Goal: Information Seeking & Learning: Learn about a topic

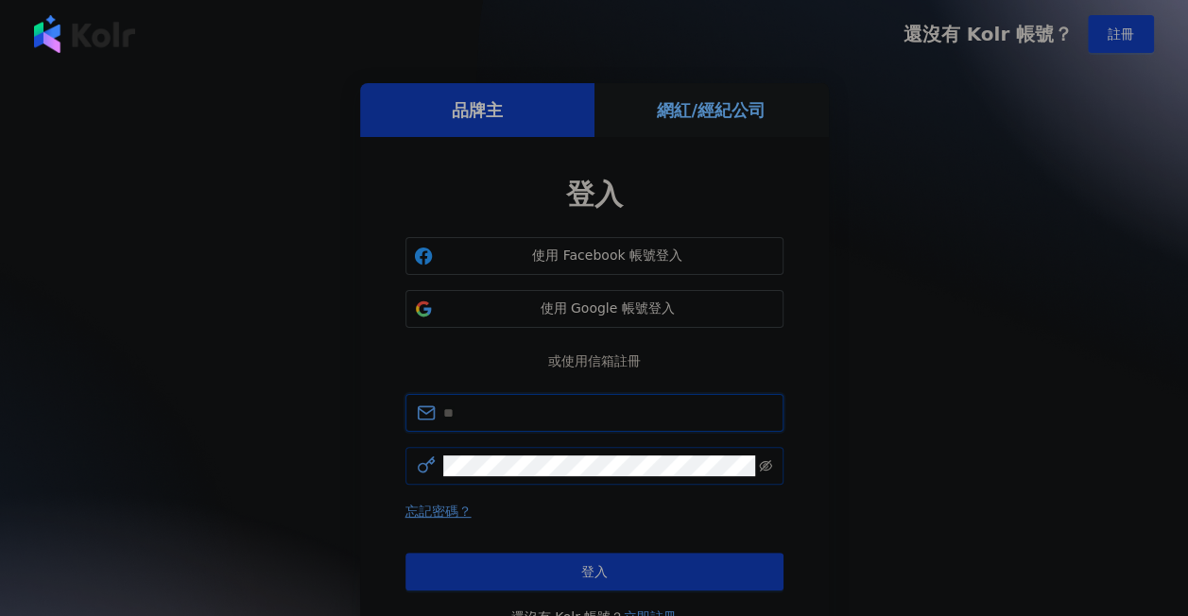
type input "**********"
click at [760, 467] on icon "eye-invisible" at bounding box center [765, 465] width 13 height 11
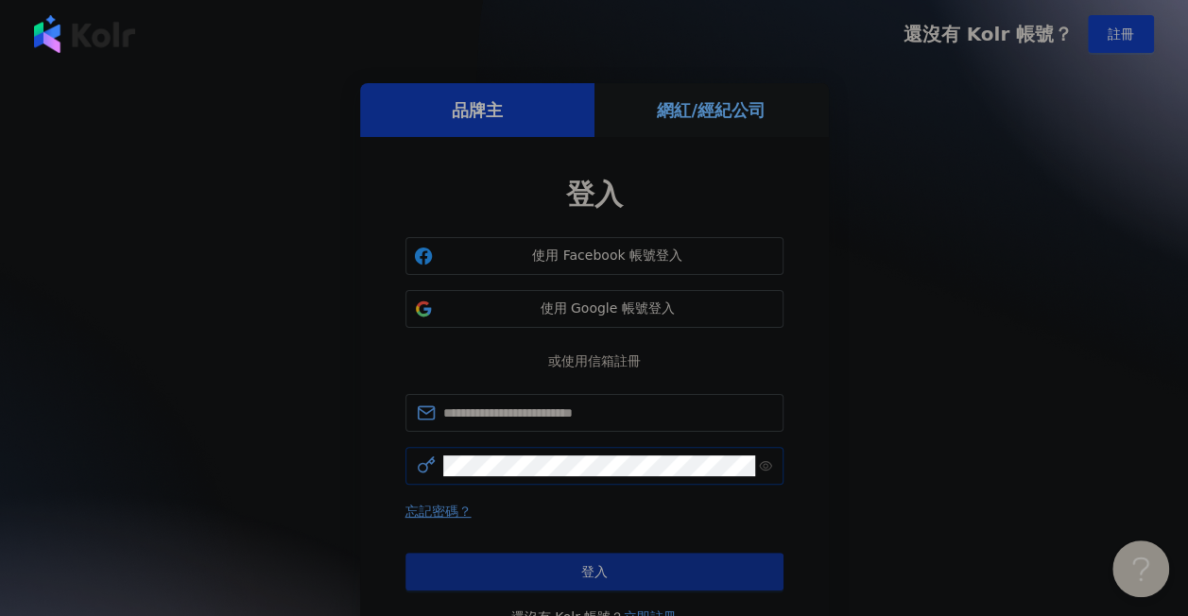
click at [650, 562] on button "登入" at bounding box center [594, 572] width 378 height 38
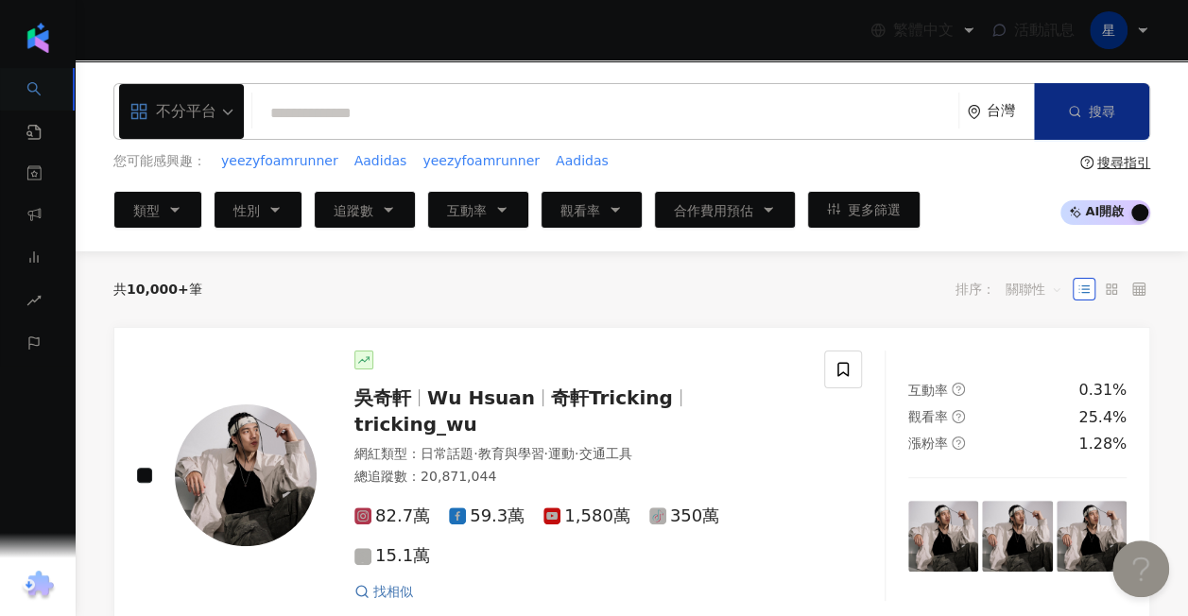
click at [605, 100] on input "search" at bounding box center [605, 113] width 691 height 36
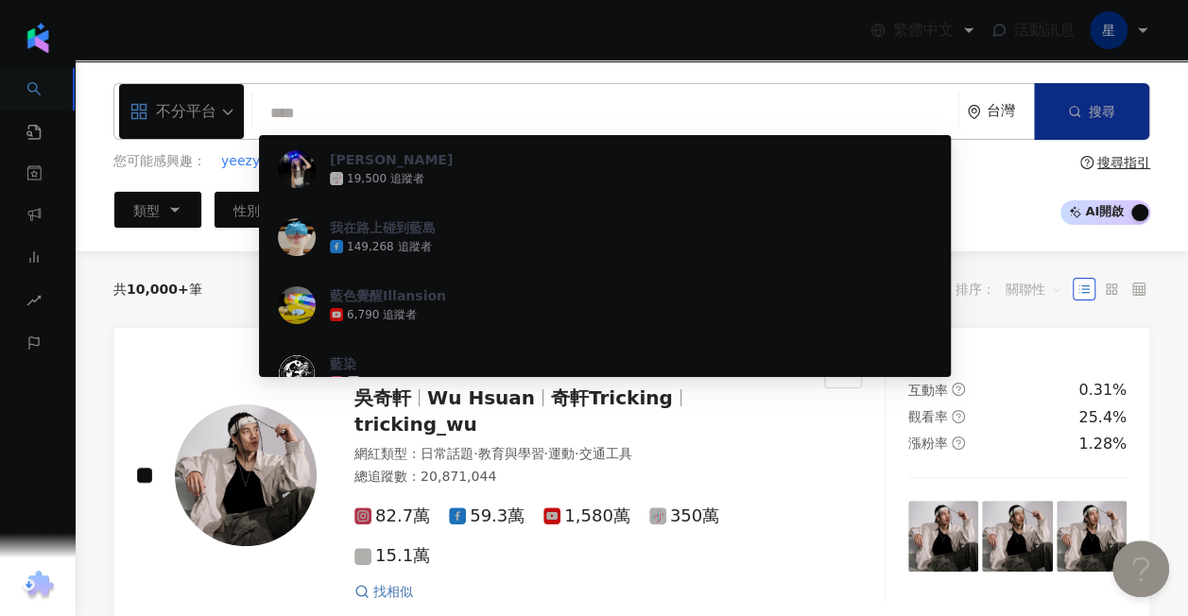
type input "*"
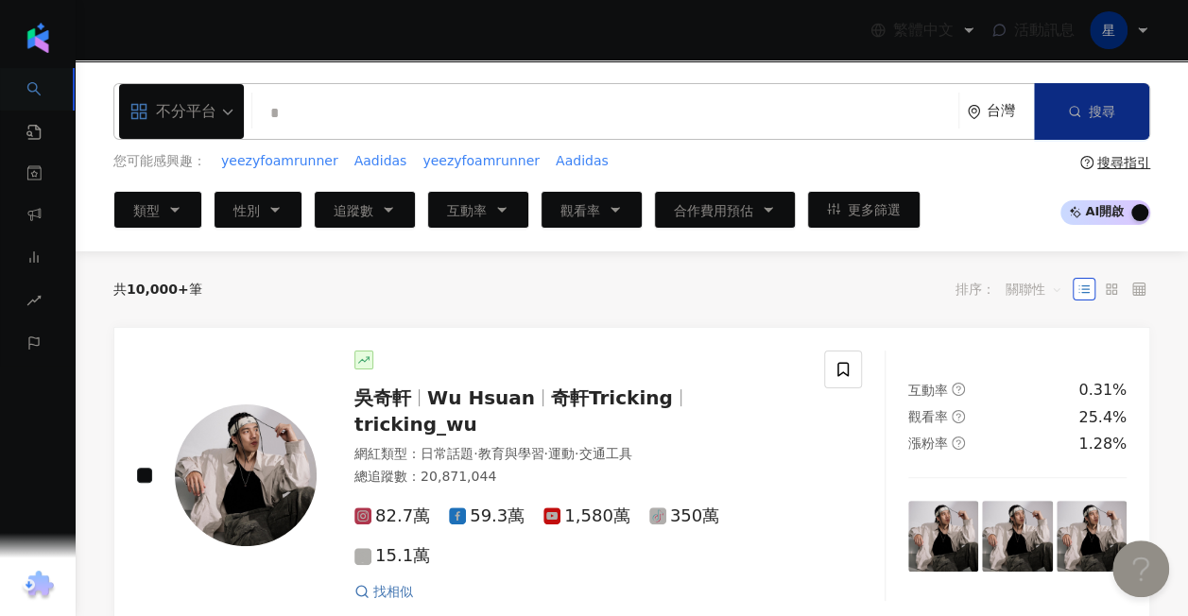
click at [488, 108] on input "*" at bounding box center [605, 113] width 691 height 36
type input "**"
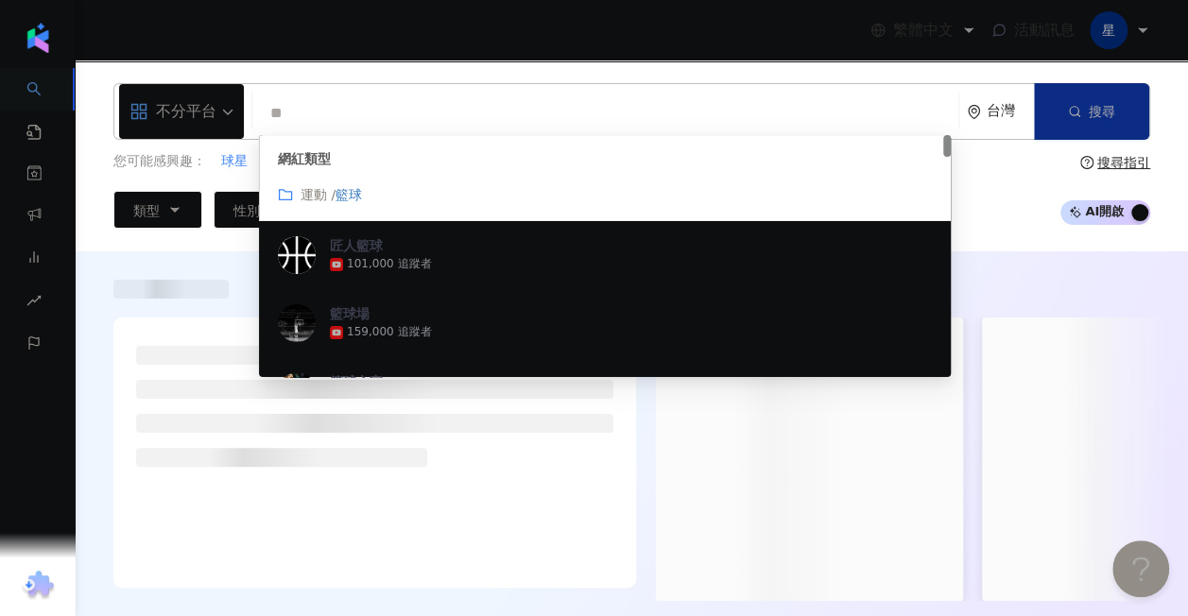
click at [352, 192] on mark "籃球" at bounding box center [348, 194] width 26 height 15
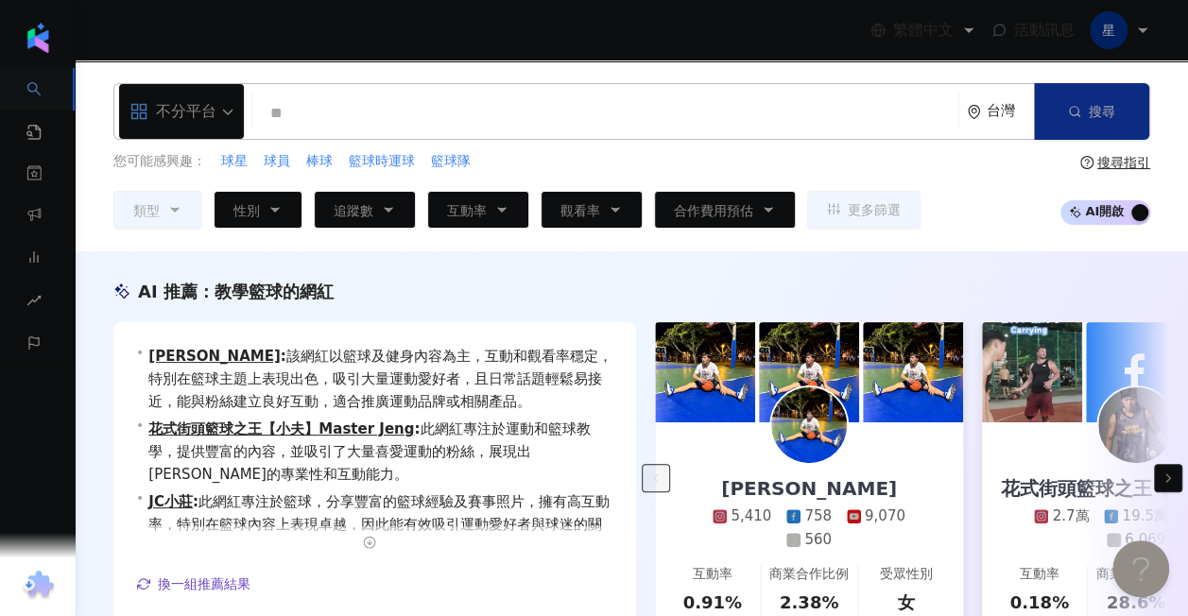
click at [107, 431] on div "AI 推薦 ： 教學籃球的網紅 • 賴宇恩 : 該網紅以籃球及健身內容為主，互動和觀看率穩定，特別在籃球主題上表現出色，吸引大量運動愛好者，且日常話題輕鬆易接…" at bounding box center [632, 485] width 1112 height 411
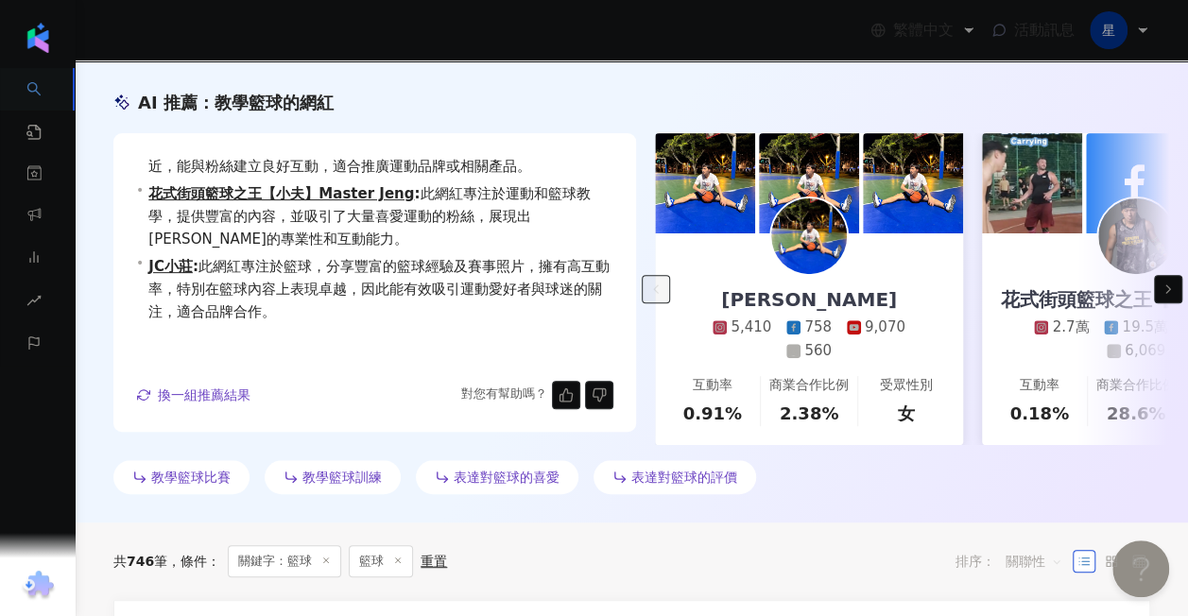
scroll to position [284, 0]
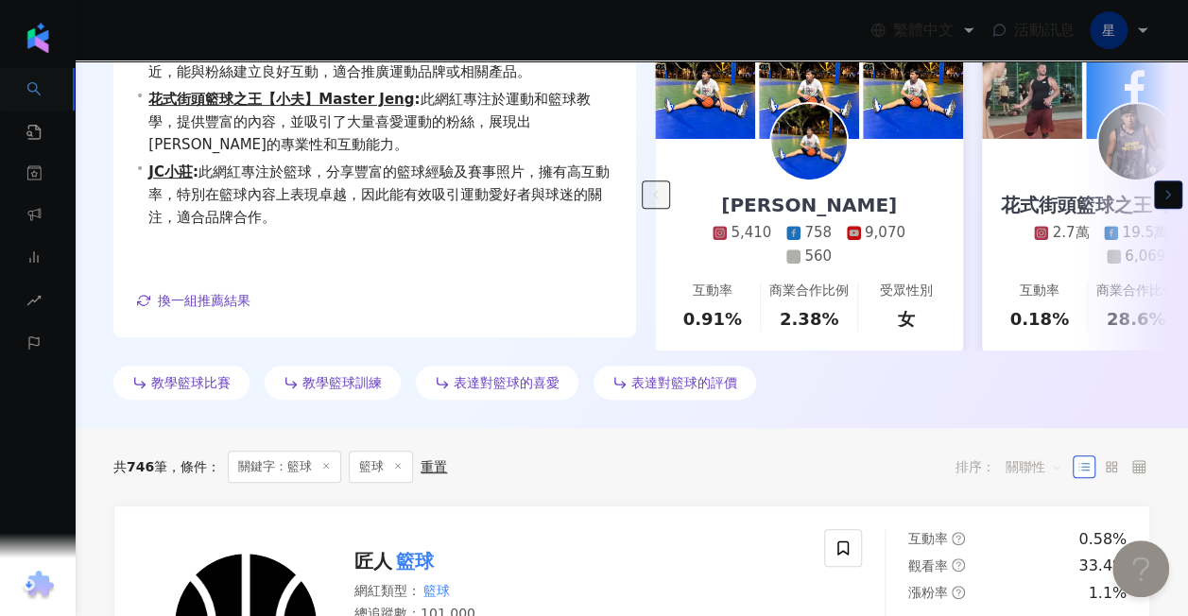
click at [1171, 189] on icon "button" at bounding box center [1167, 194] width 15 height 15
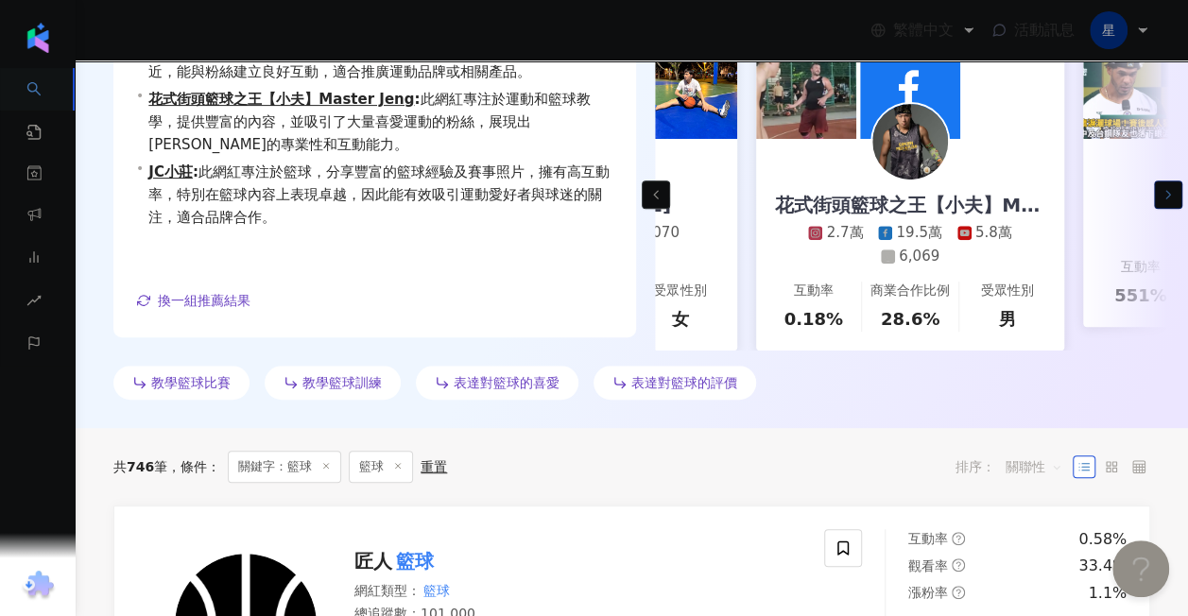
scroll to position [0, 327]
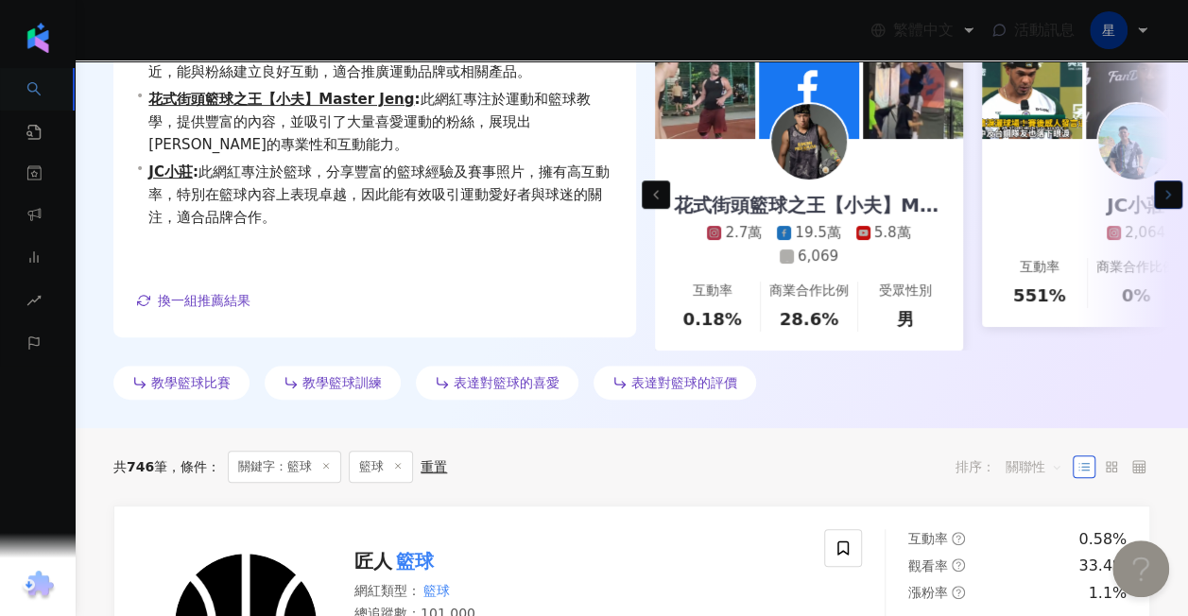
click at [1171, 189] on icon "button" at bounding box center [1167, 194] width 15 height 15
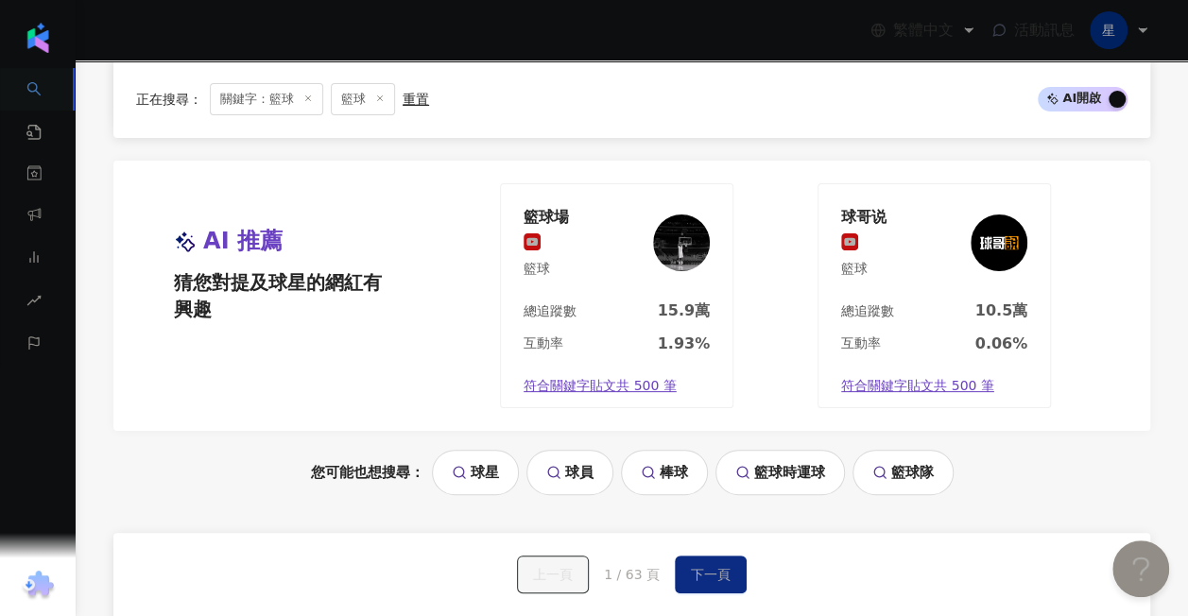
scroll to position [3591, 0]
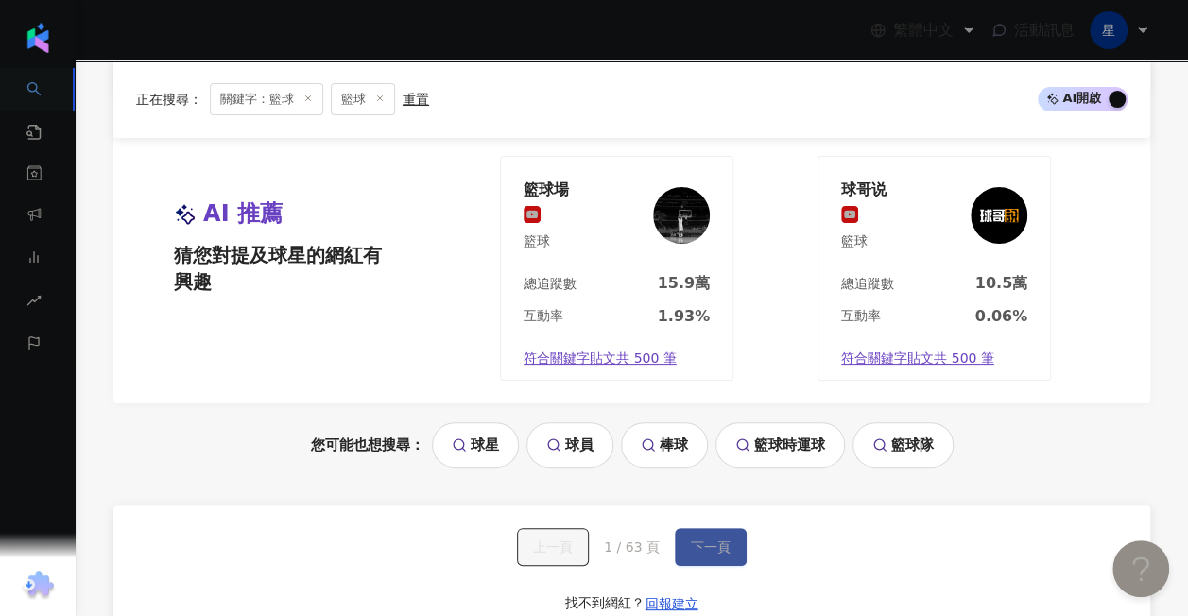
click at [709, 540] on span "下一頁" at bounding box center [711, 547] width 40 height 15
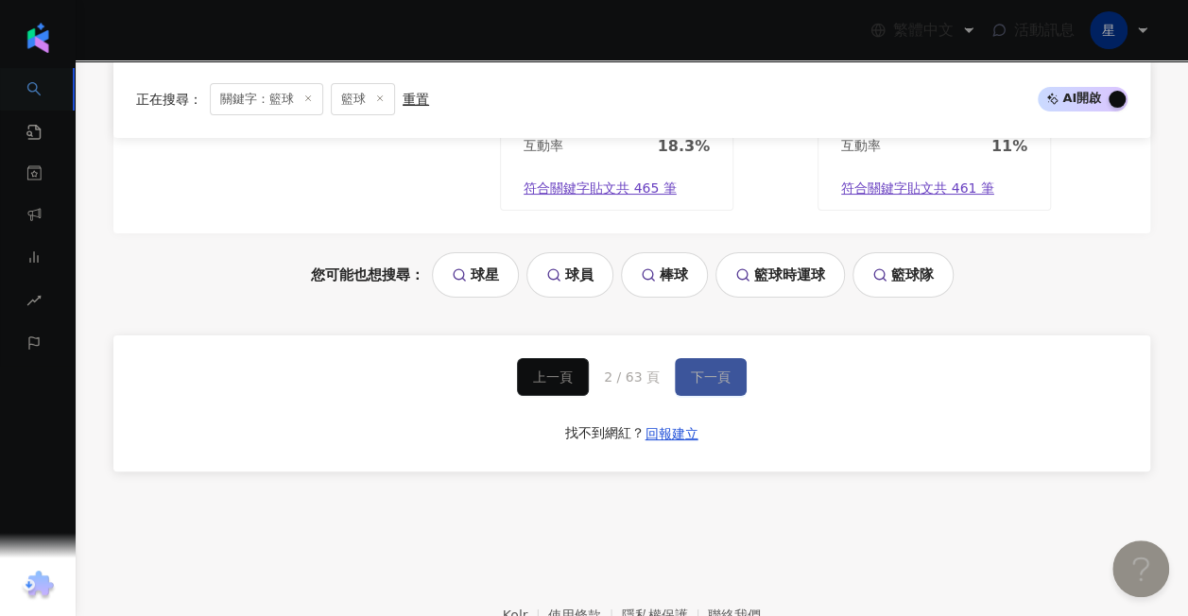
click at [711, 369] on span "下一頁" at bounding box center [711, 376] width 40 height 15
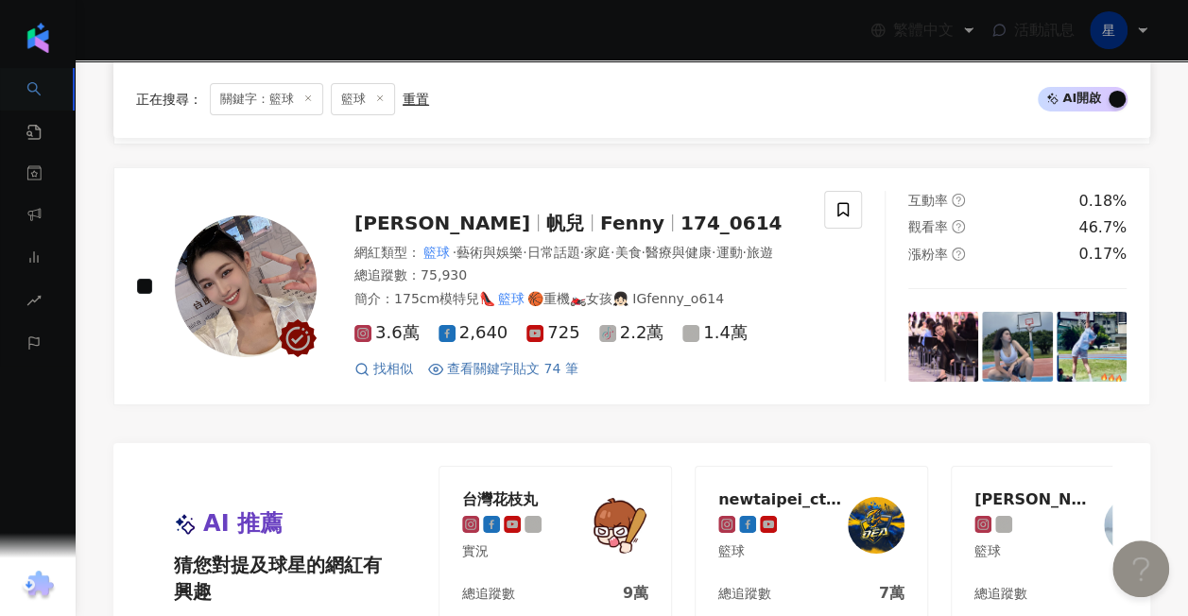
scroll to position [3357, 0]
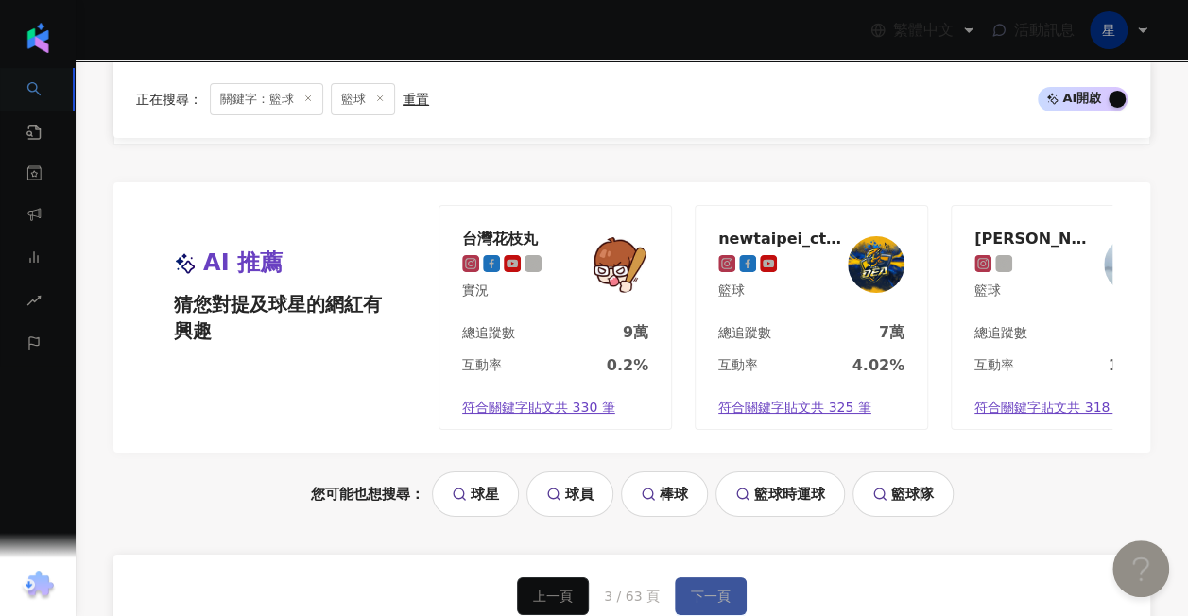
click at [730, 577] on button "下一頁" at bounding box center [711, 596] width 72 height 38
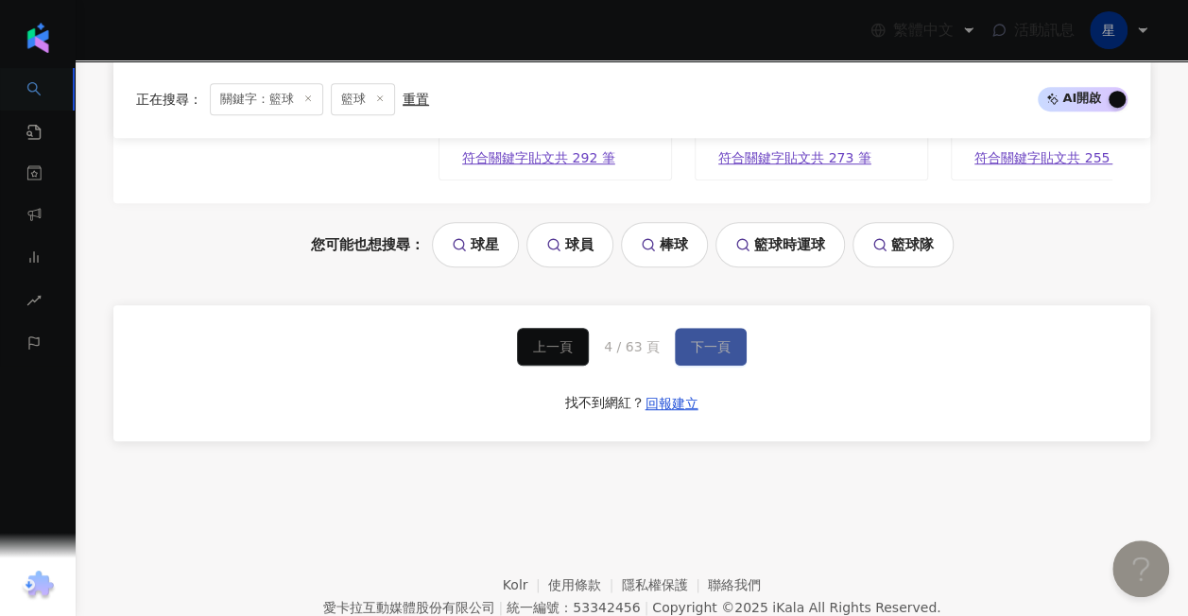
scroll to position [4143, 0]
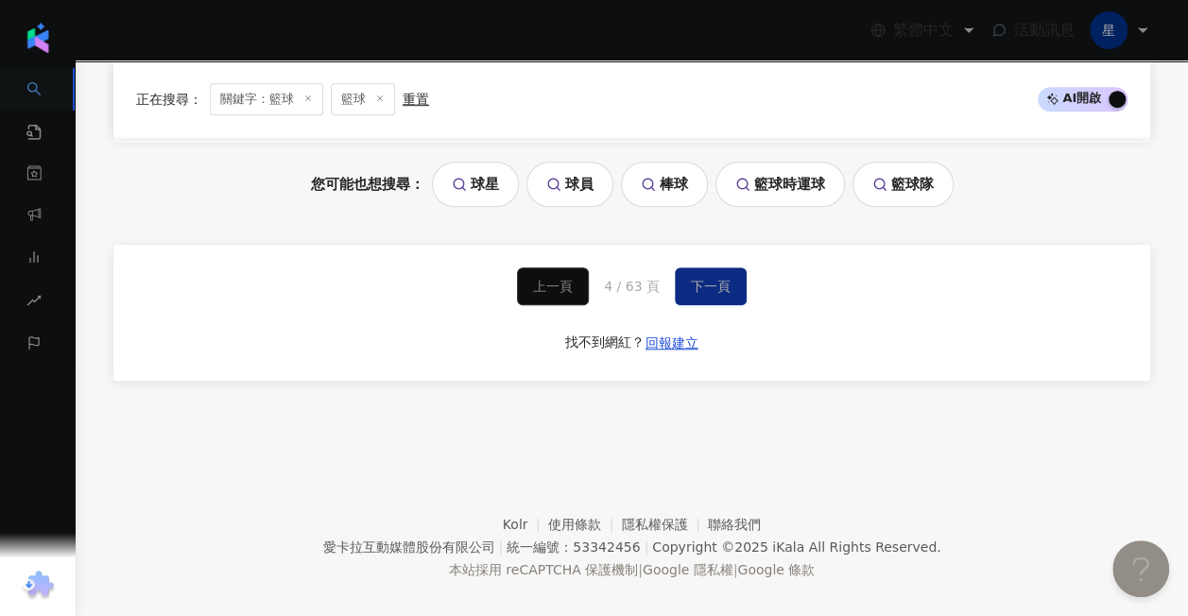
click at [723, 286] on div "上一頁 4 / 63 頁 下一頁 找不到網紅？ 回報建立" at bounding box center [631, 313] width 1037 height 136
click at [719, 279] on span "下一頁" at bounding box center [711, 286] width 40 height 15
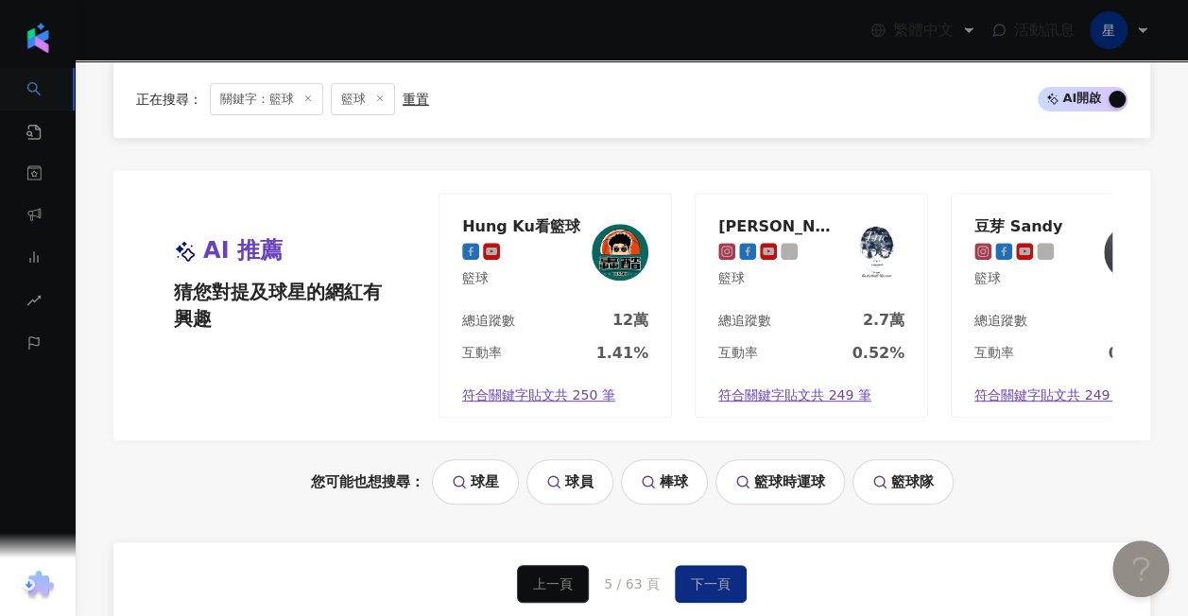
scroll to position [3938, 0]
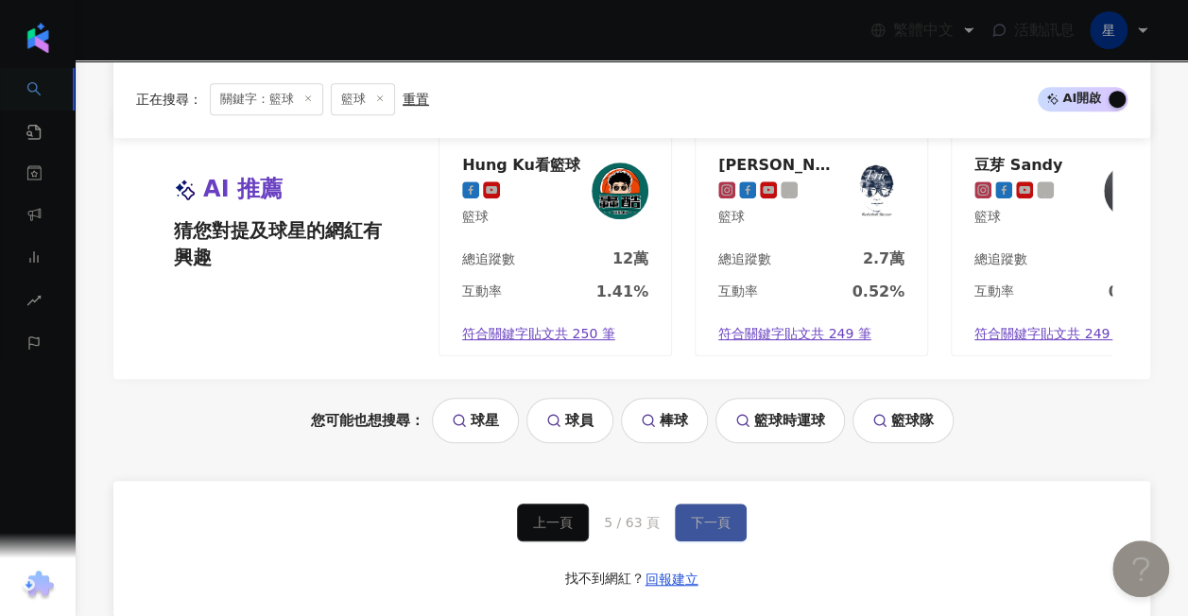
click at [732, 504] on button "下一頁" at bounding box center [711, 523] width 72 height 38
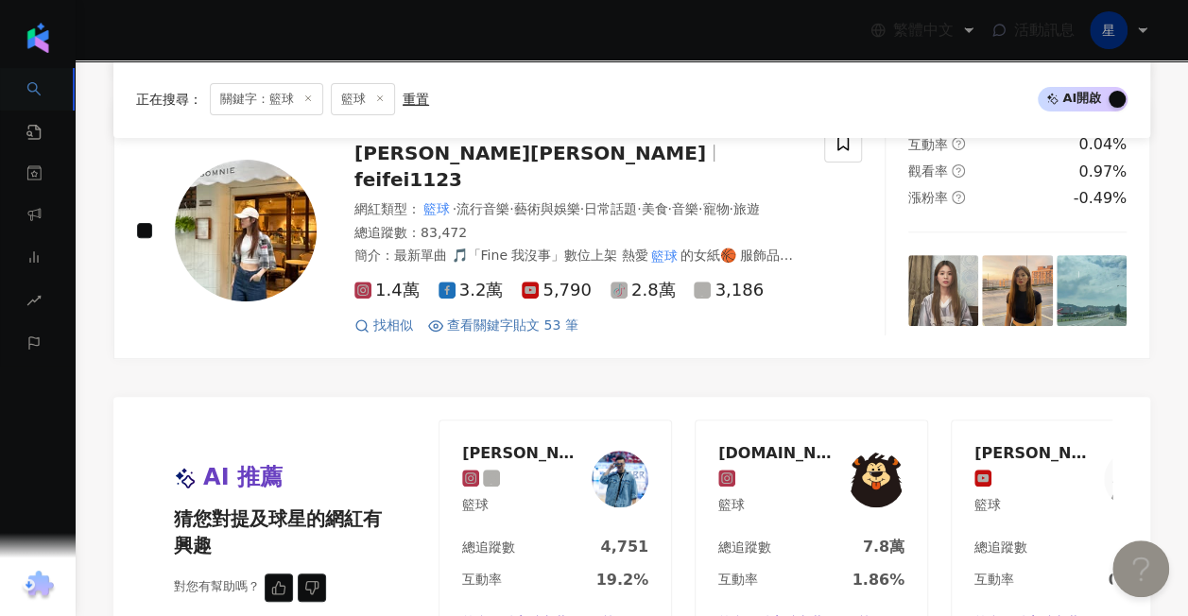
scroll to position [4158, 0]
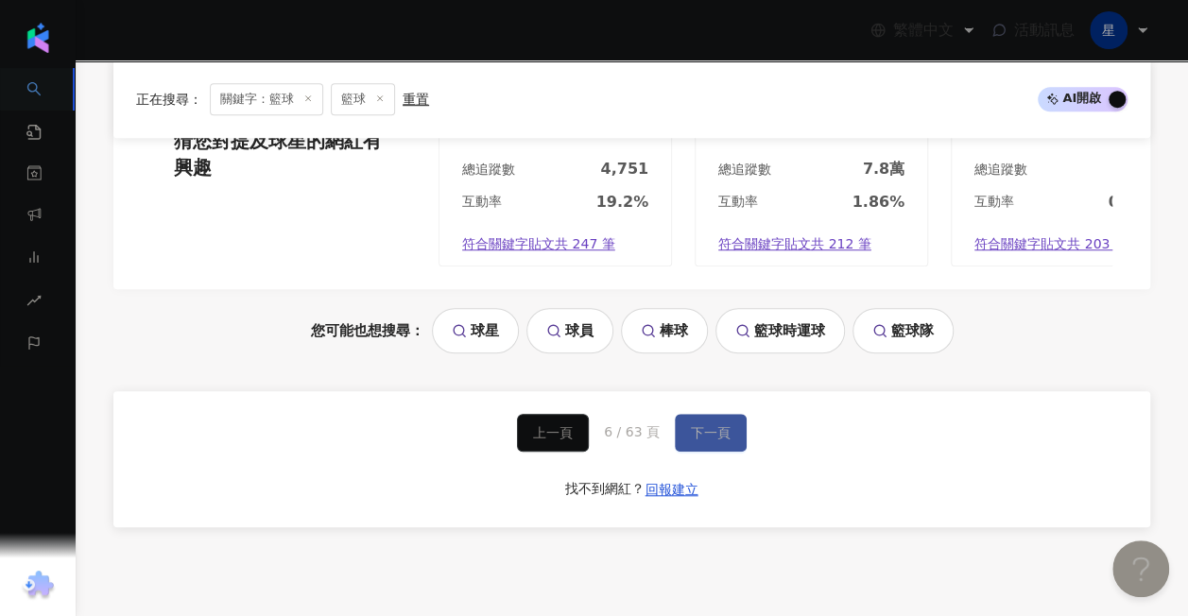
click at [696, 425] on span "下一頁" at bounding box center [711, 432] width 40 height 15
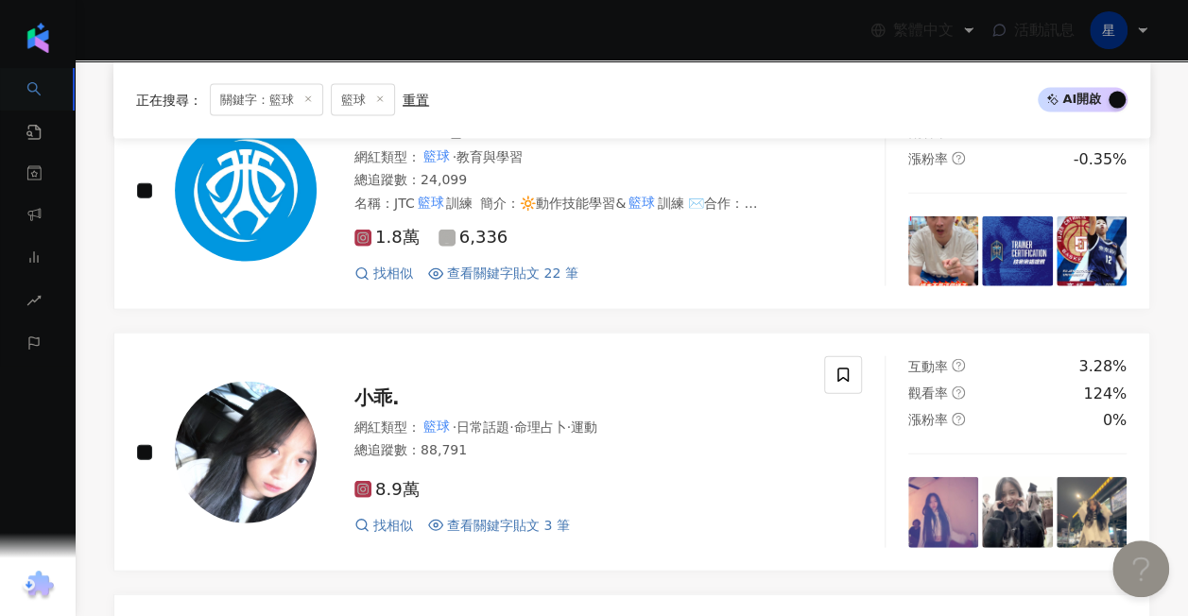
scroll to position [3842, 0]
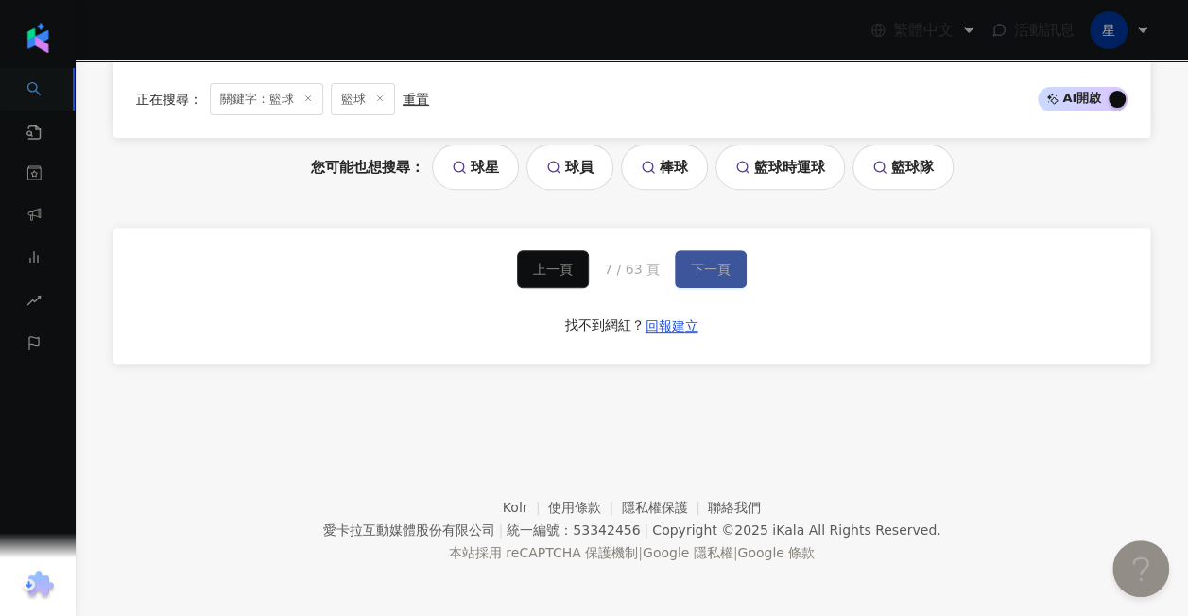
click at [713, 262] on span "下一頁" at bounding box center [711, 269] width 40 height 15
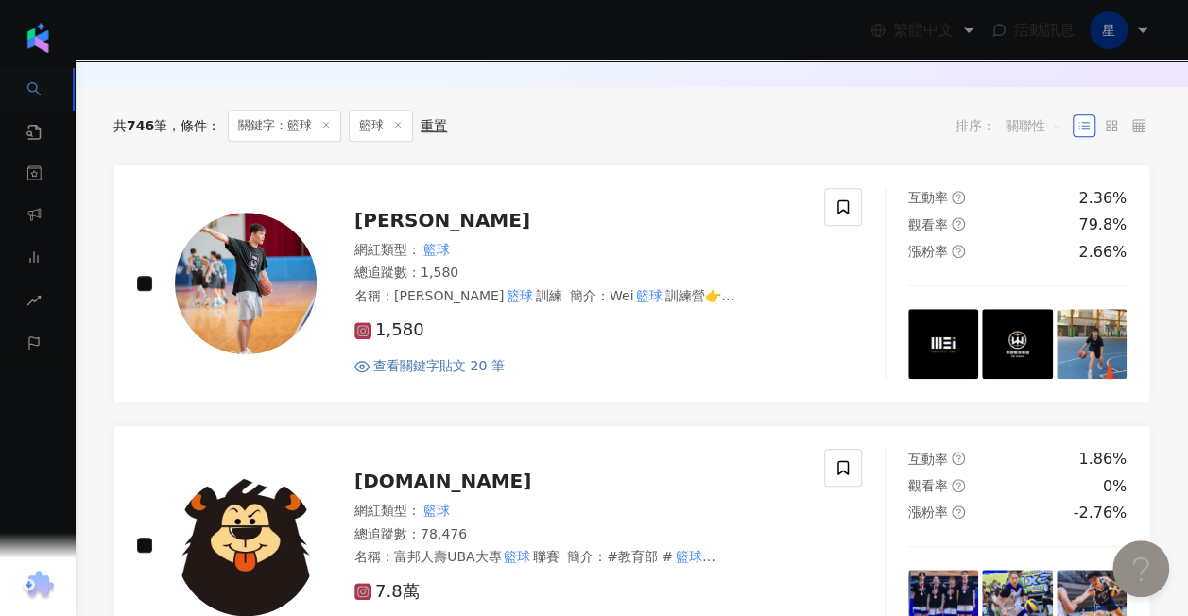
scroll to position [491, 0]
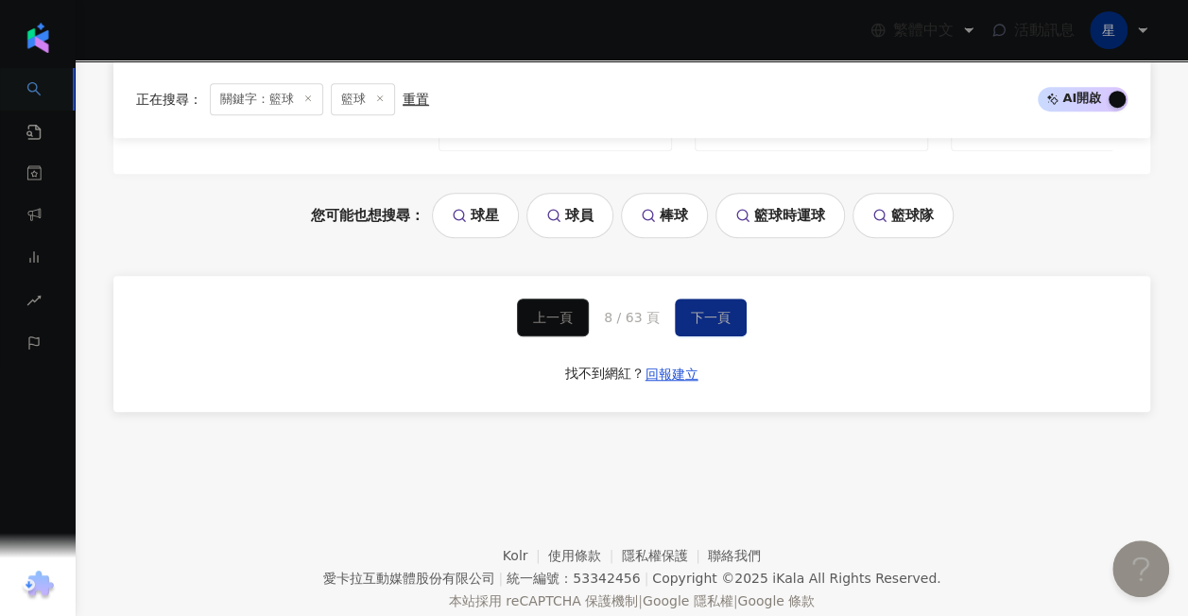
drag, startPoint x: 1196, startPoint y: 102, endPoint x: 17, endPoint y: 55, distance: 1180.3
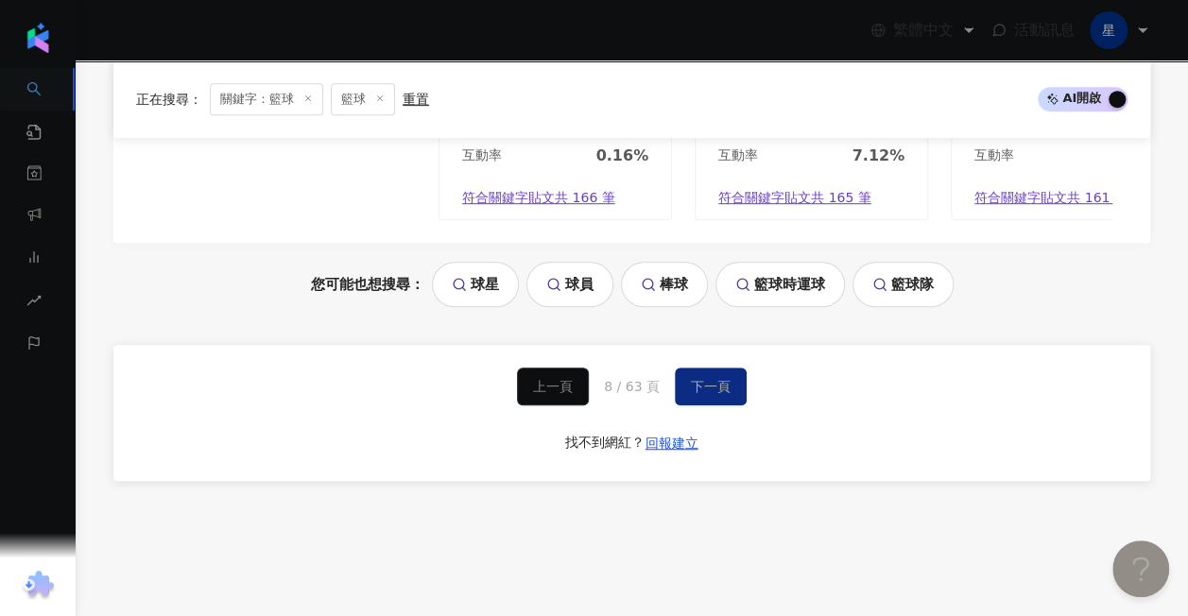
scroll to position [3988, 0]
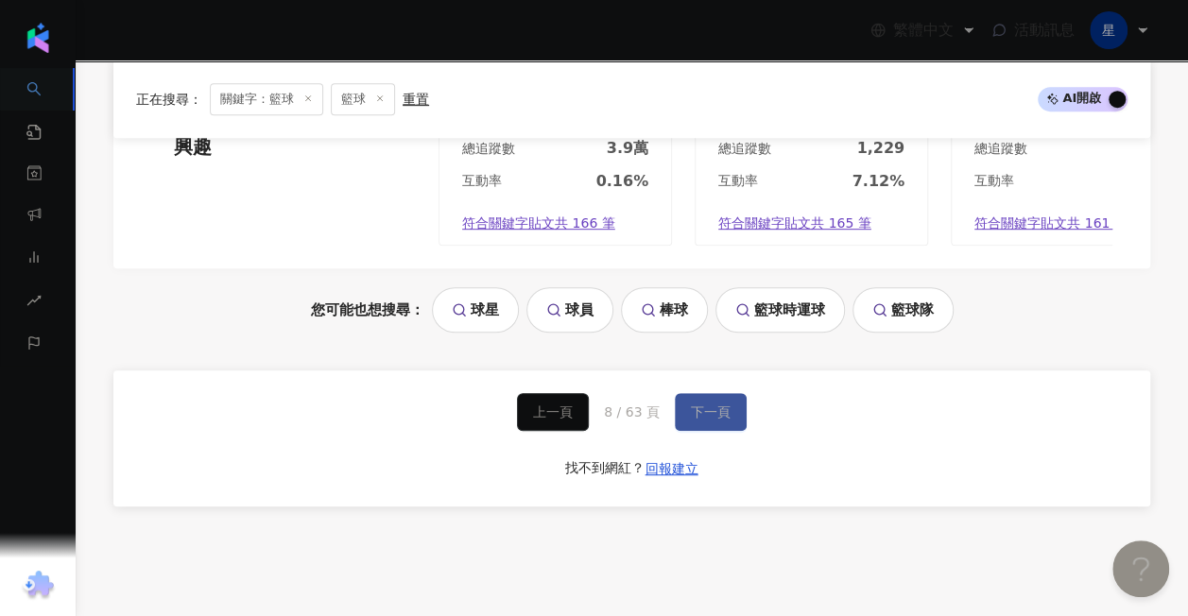
click at [732, 393] on button "下一頁" at bounding box center [711, 412] width 72 height 38
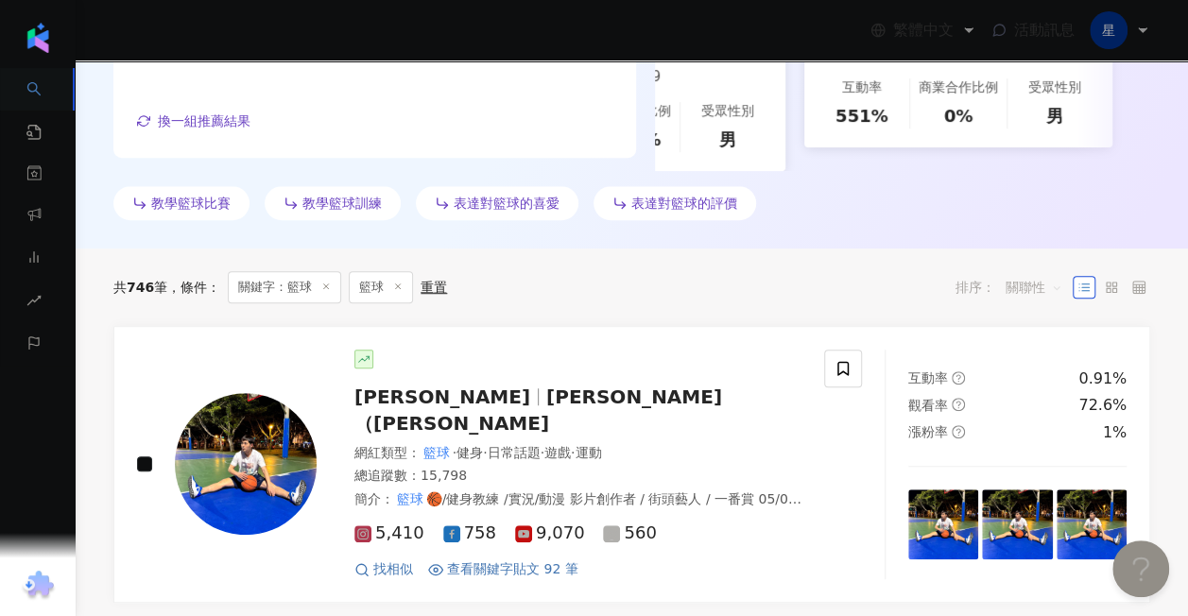
scroll to position [4243, 0]
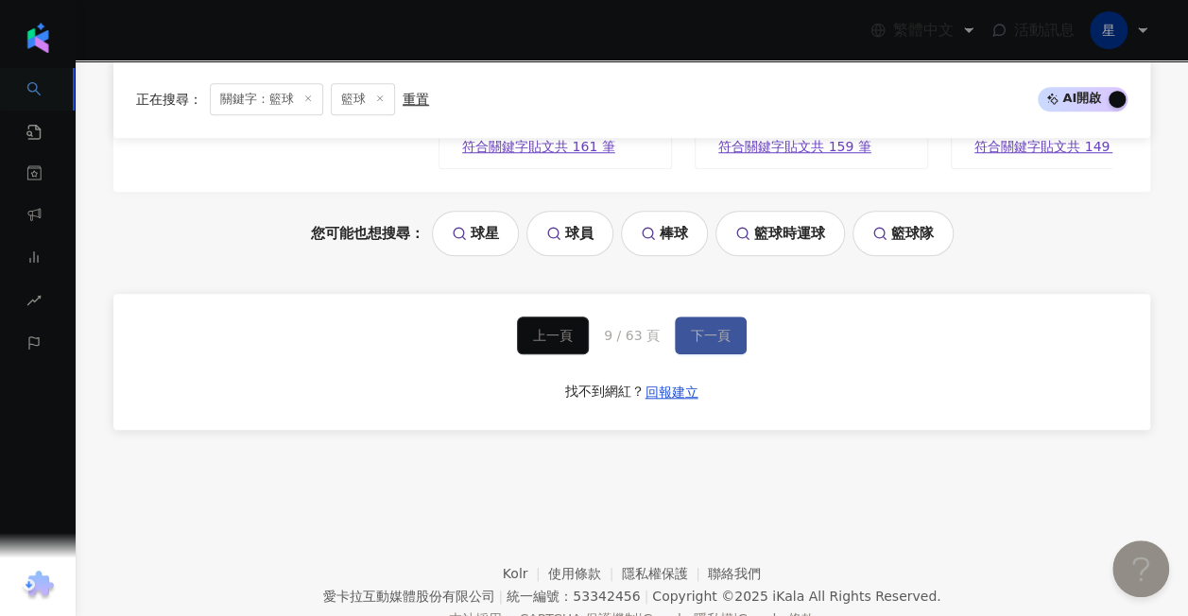
click at [716, 328] on span "下一頁" at bounding box center [711, 335] width 40 height 15
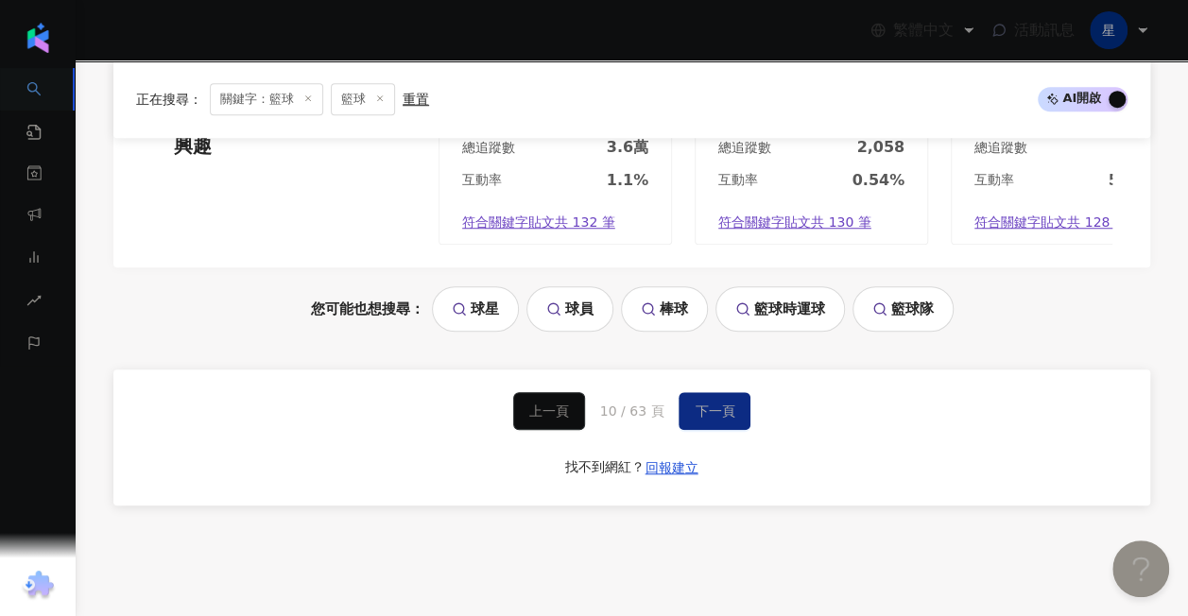
scroll to position [4111, 0]
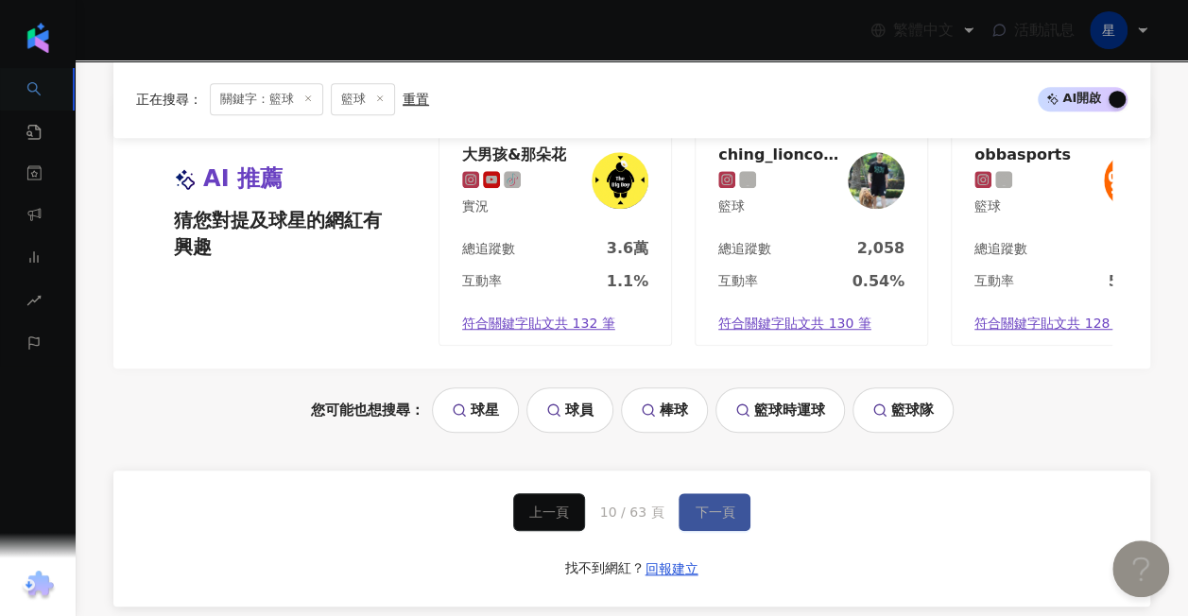
click at [728, 505] on span "下一頁" at bounding box center [715, 512] width 40 height 15
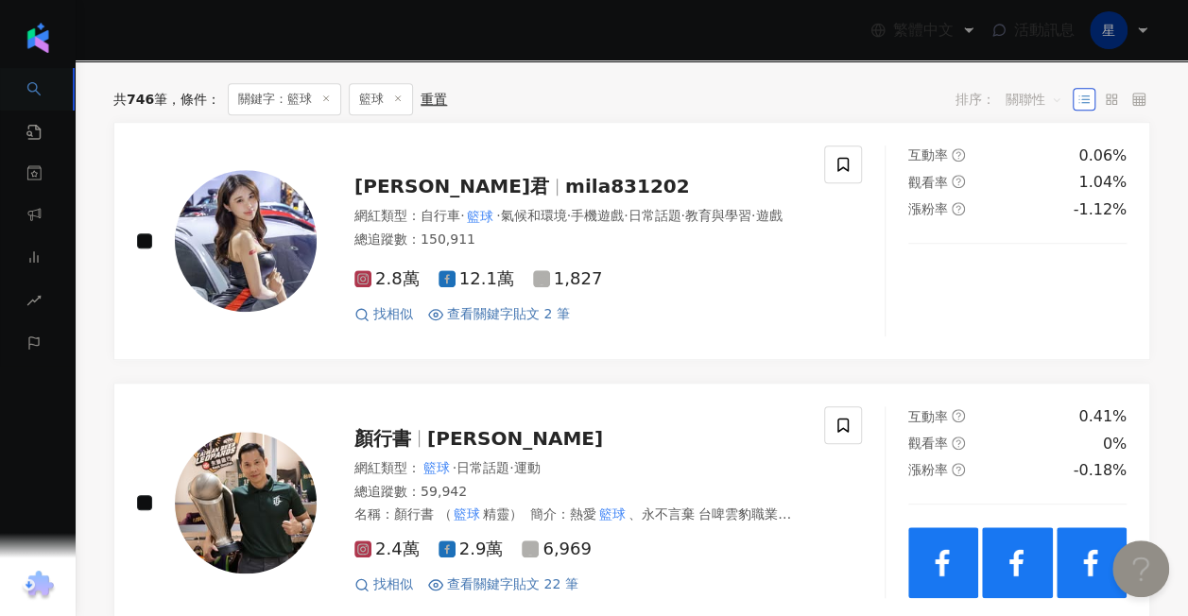
scroll to position [516, 0]
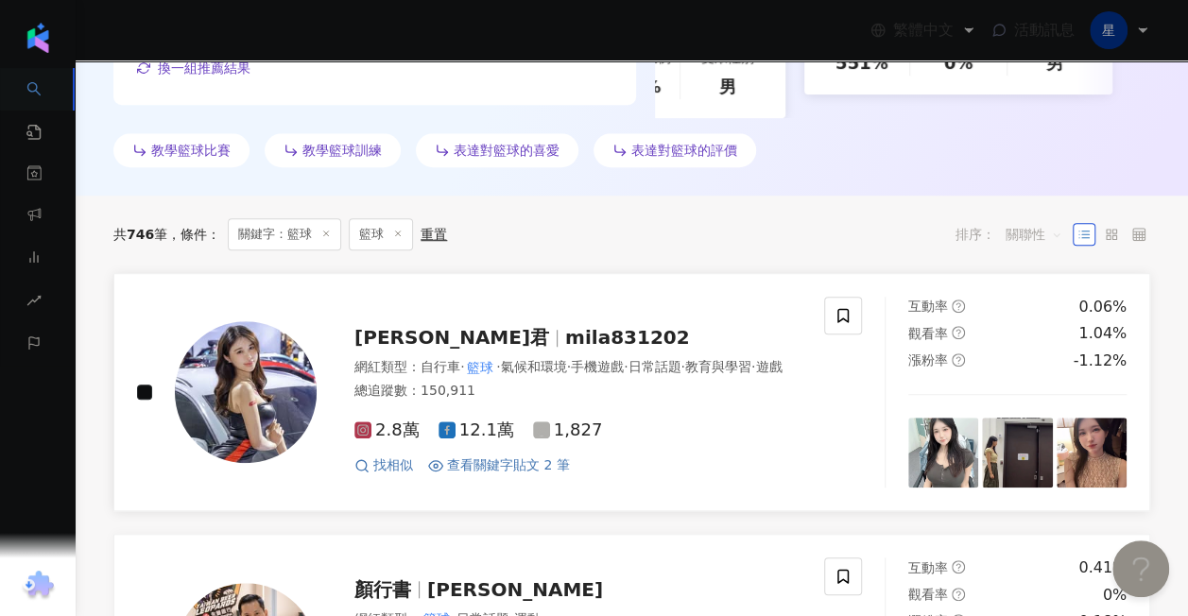
click at [565, 326] on span "mila831202" at bounding box center [627, 337] width 125 height 23
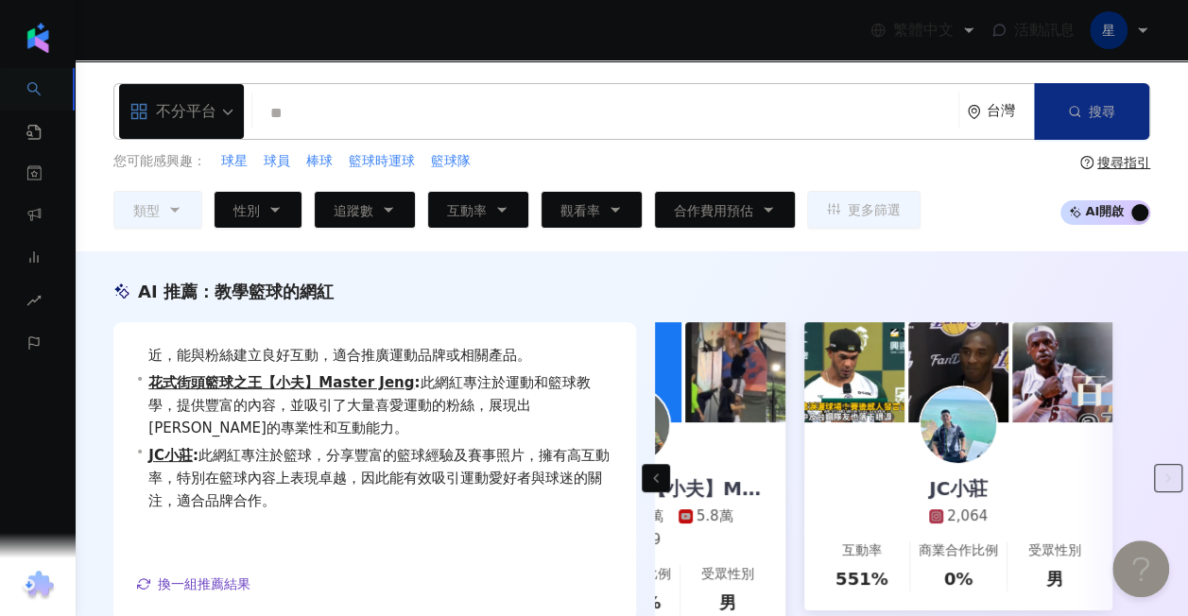
click at [231, 116] on span "不分平台" at bounding box center [181, 111] width 104 height 30
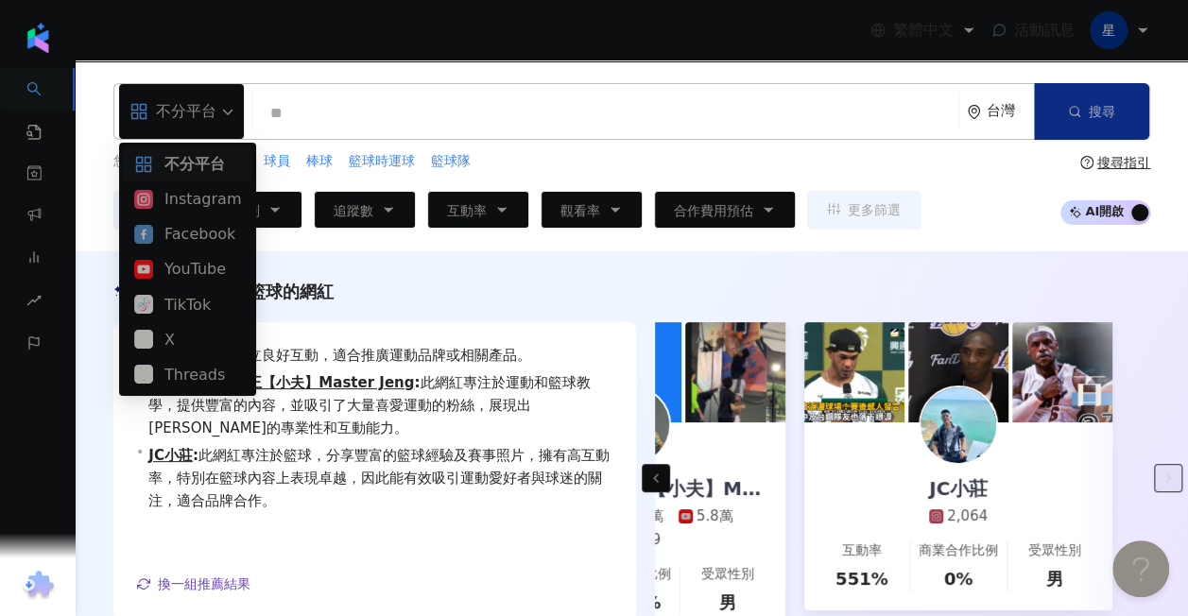
click at [215, 200] on div "Instagram" at bounding box center [187, 199] width 107 height 24
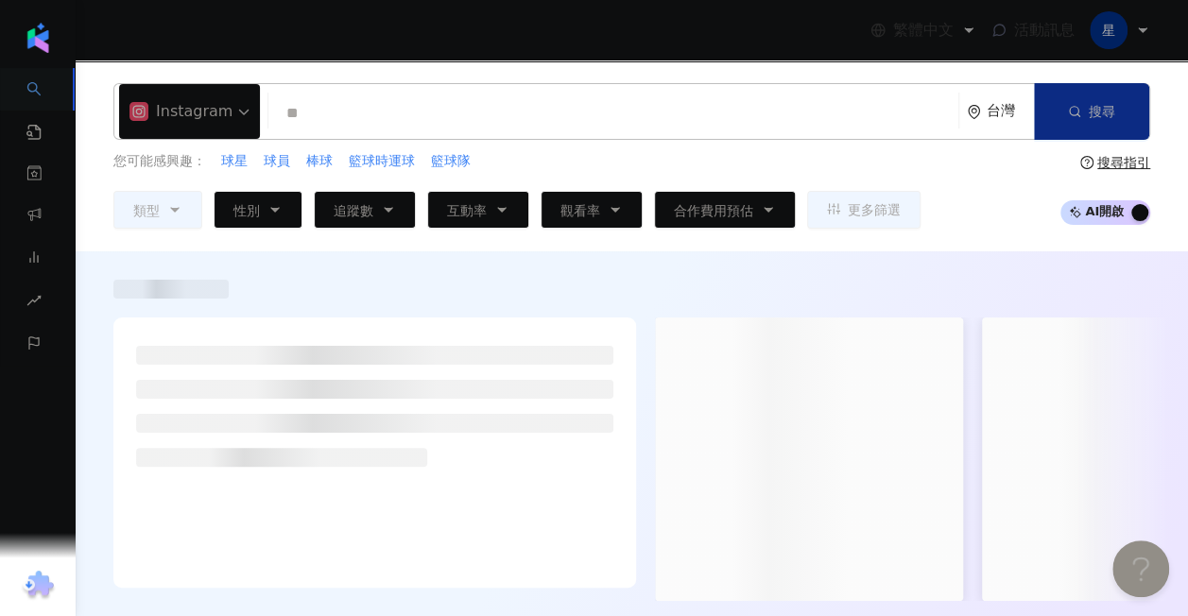
click at [373, 113] on input "**" at bounding box center [613, 113] width 675 height 36
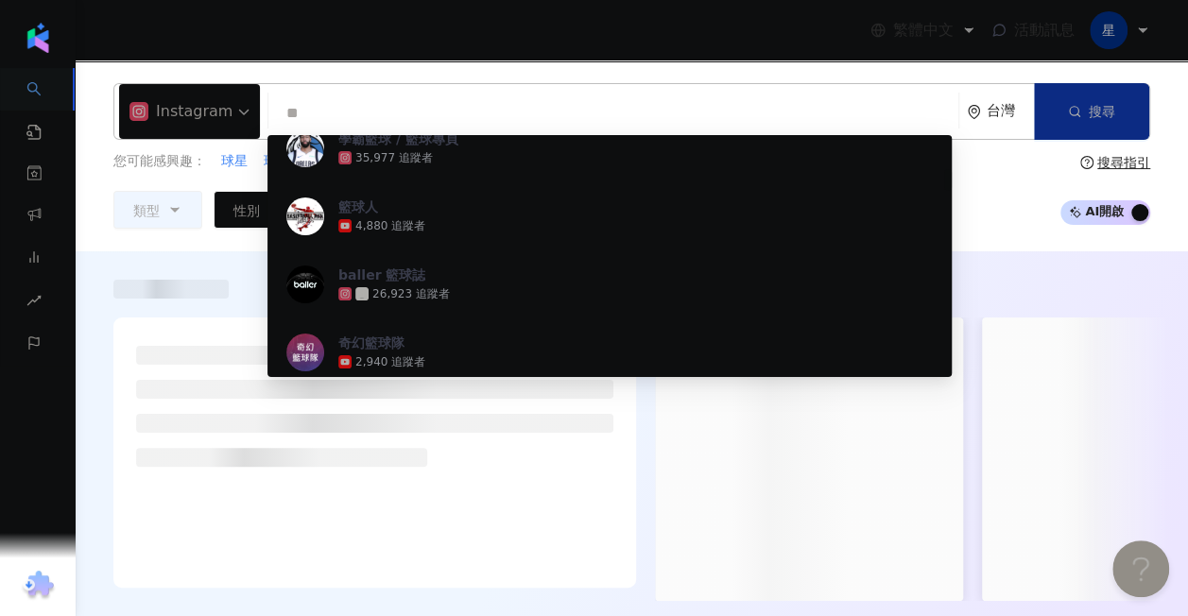
scroll to position [756, 0]
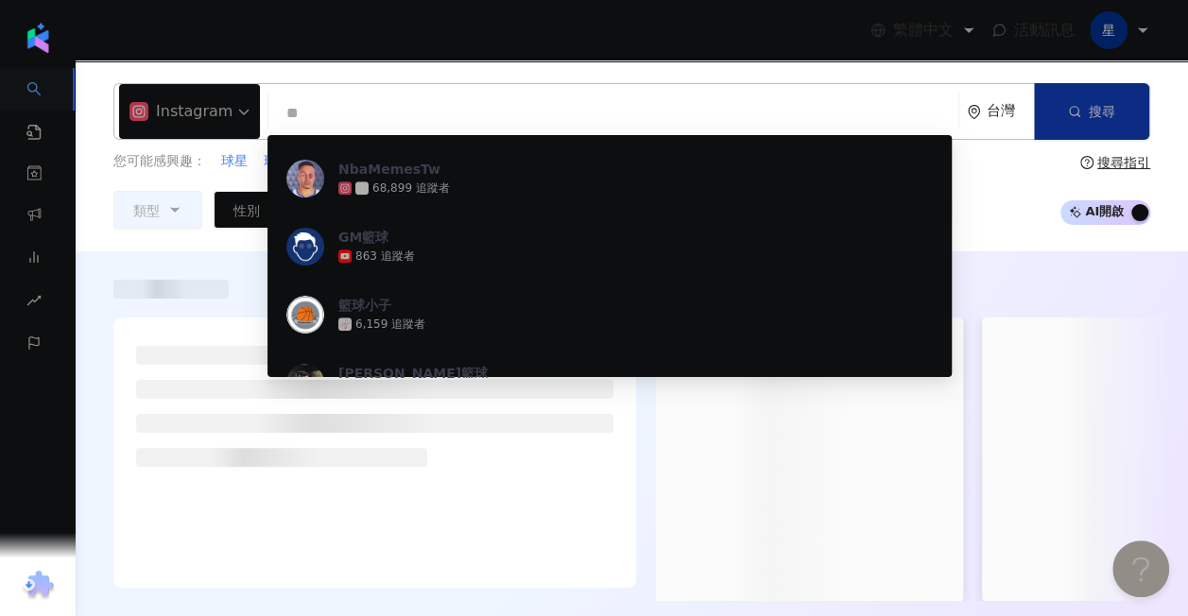
click at [487, 95] on input "**" at bounding box center [613, 113] width 675 height 36
click at [480, 111] on input "**" at bounding box center [613, 113] width 675 height 36
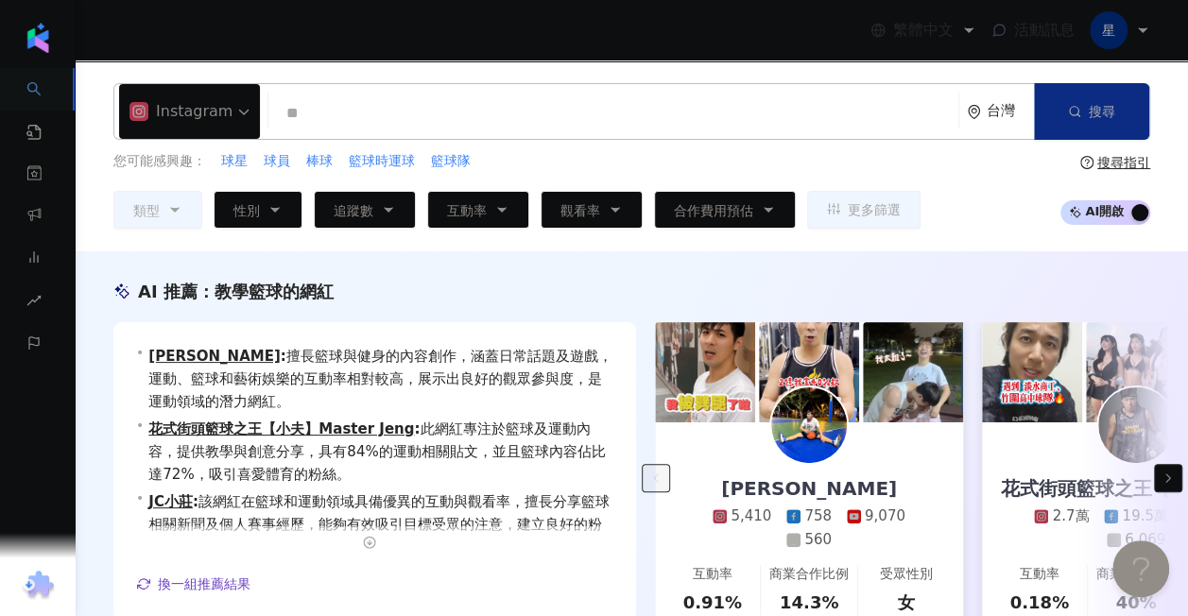
click at [707, 67] on div "Instagram 籃球 ** 台灣 搜尋 473c00b7-78bf-4535-b722-22d40fb0d2af 54c205e7-a671-4f69-8…" at bounding box center [632, 155] width 1112 height 191
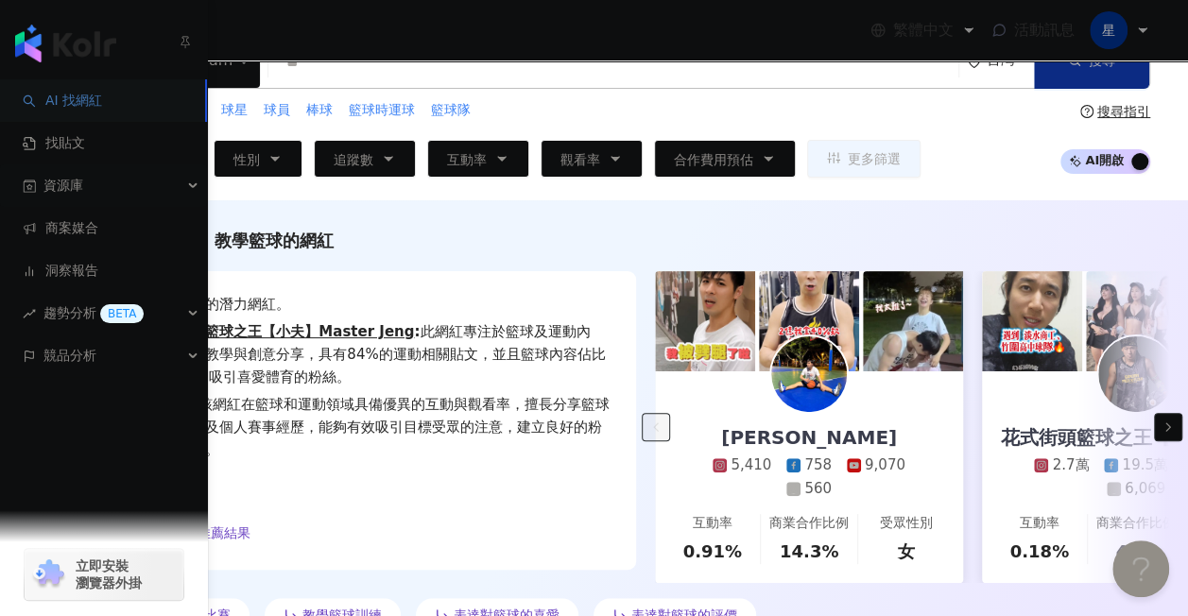
scroll to position [95, 0]
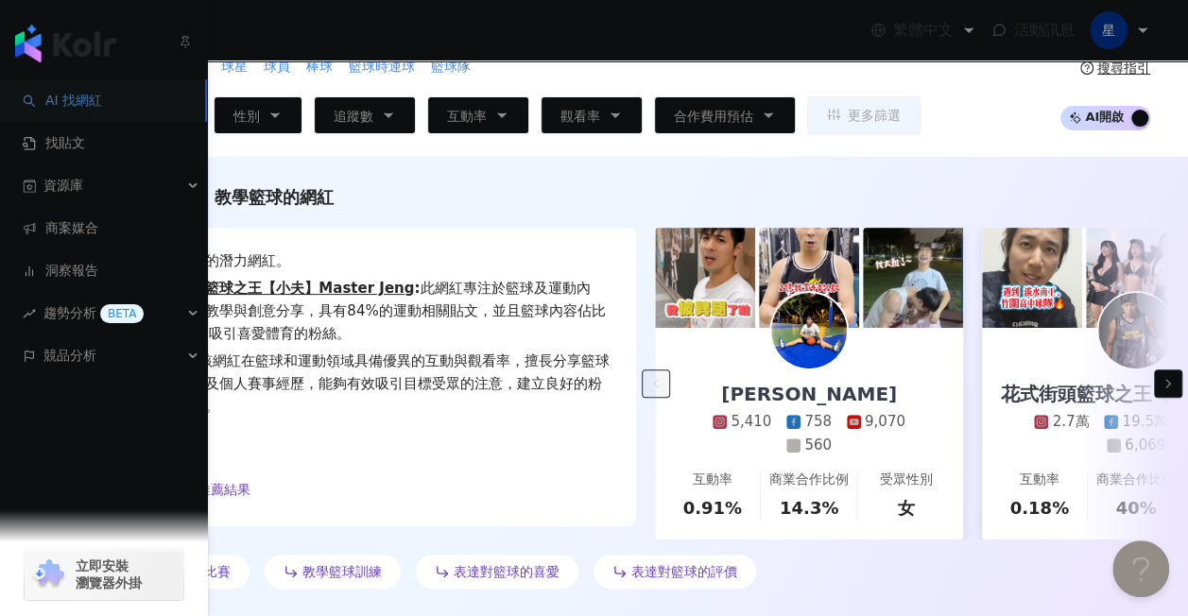
click at [77, 147] on link "找貼文" at bounding box center [54, 143] width 62 height 19
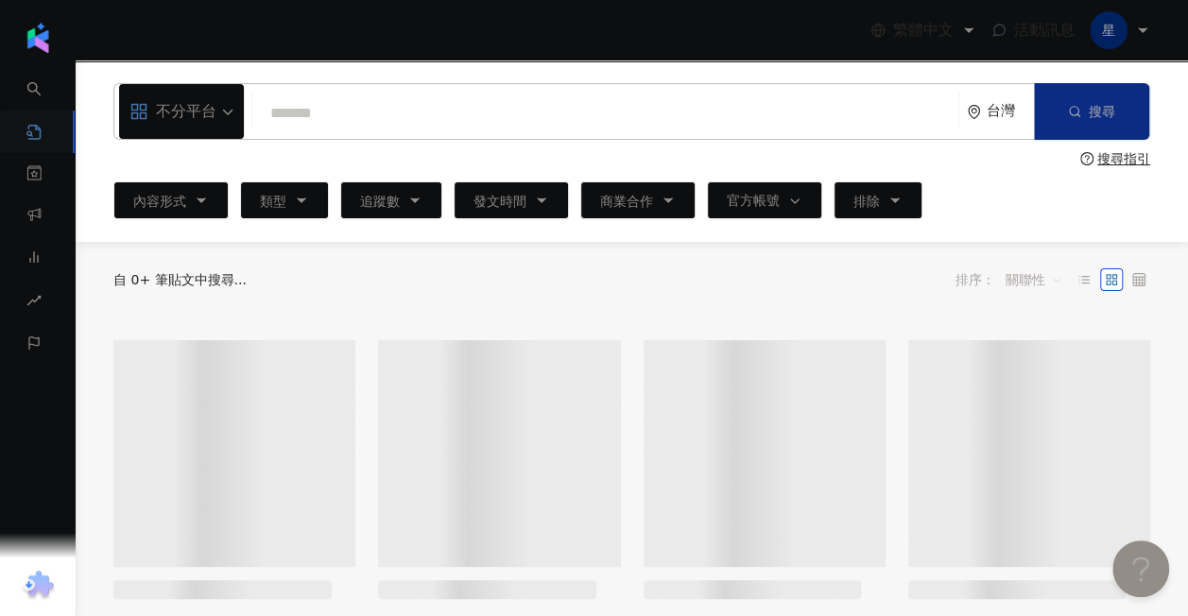
click at [406, 120] on input "search" at bounding box center [605, 113] width 691 height 41
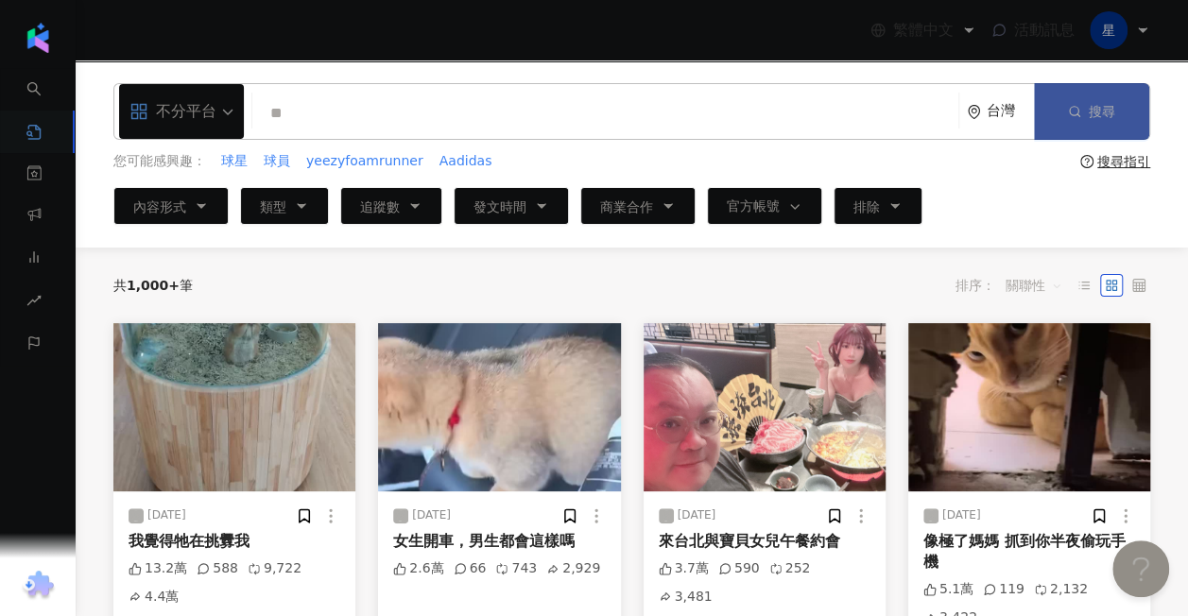
type input "**"
click at [1061, 131] on button "搜尋" at bounding box center [1091, 111] width 115 height 57
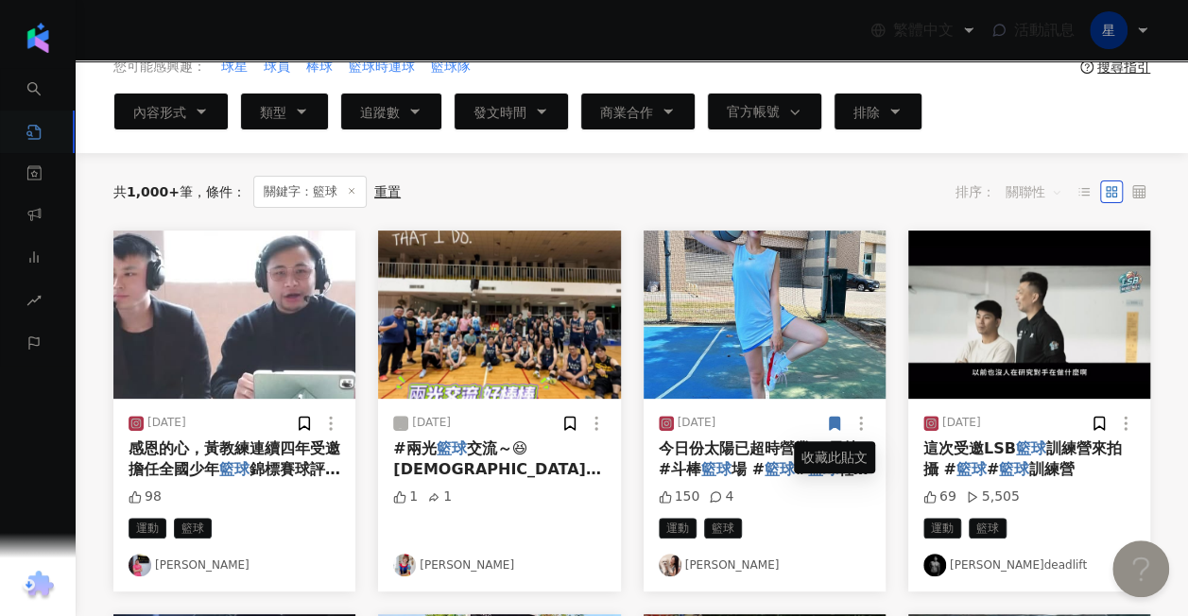
scroll to position [128, 0]
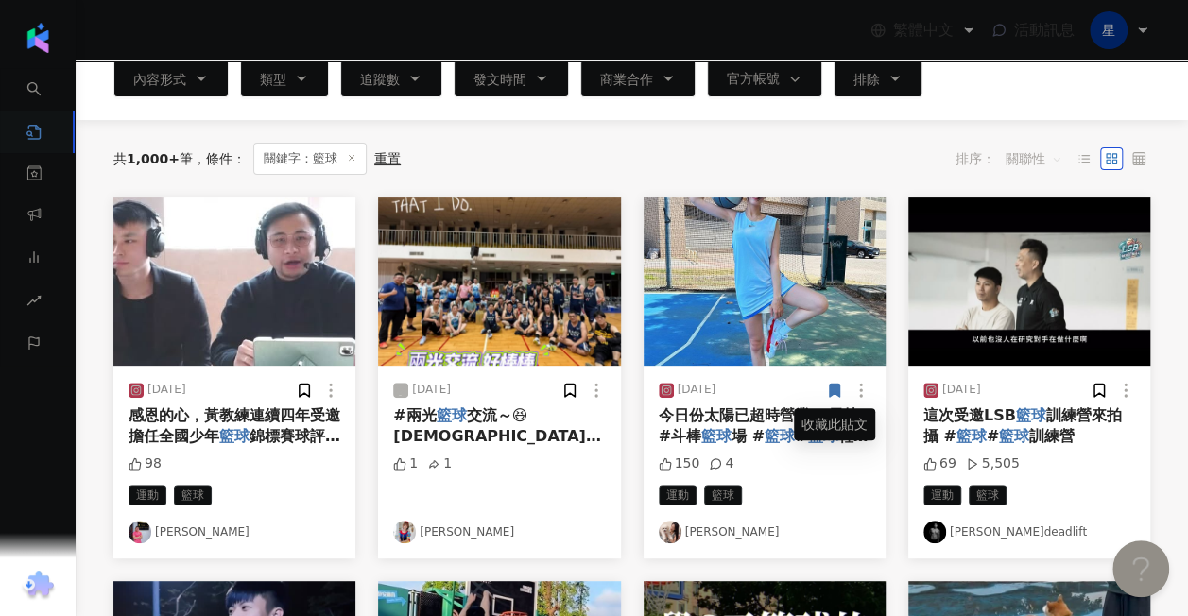
click at [696, 531] on link "郁暄" at bounding box center [765, 532] width 212 height 23
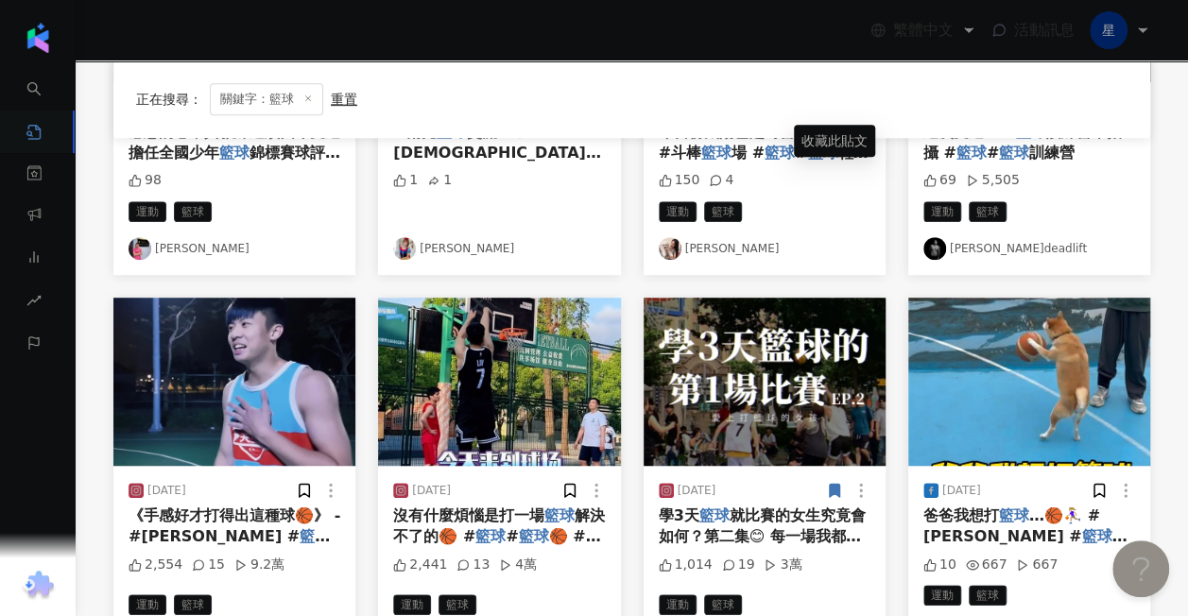
scroll to position [506, 0]
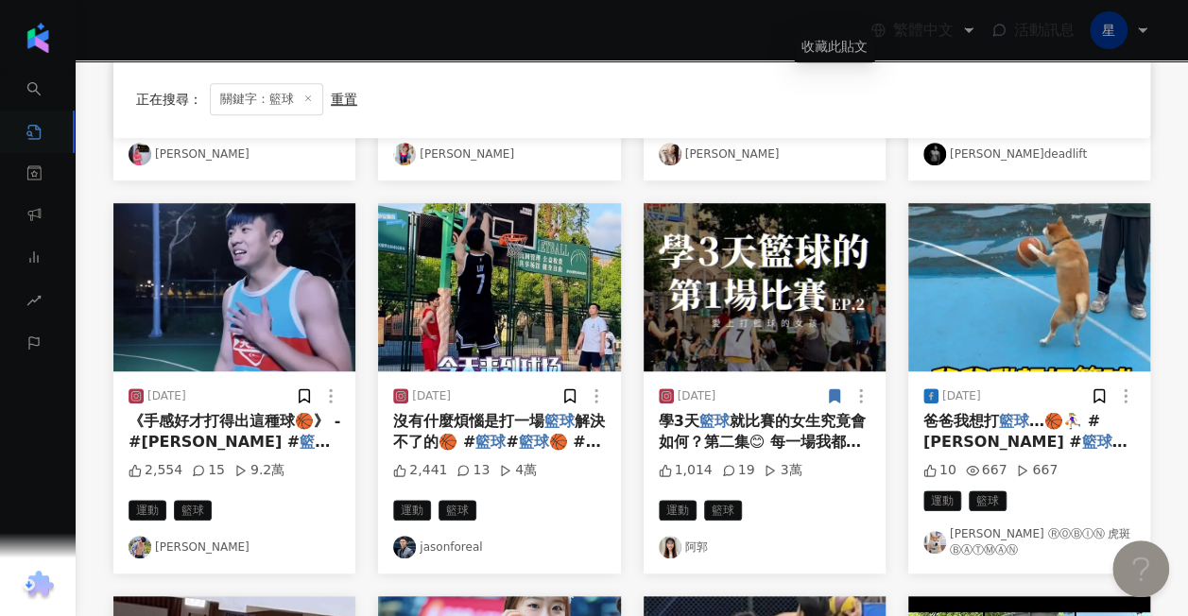
click at [694, 536] on link "阿郭" at bounding box center [765, 547] width 212 height 23
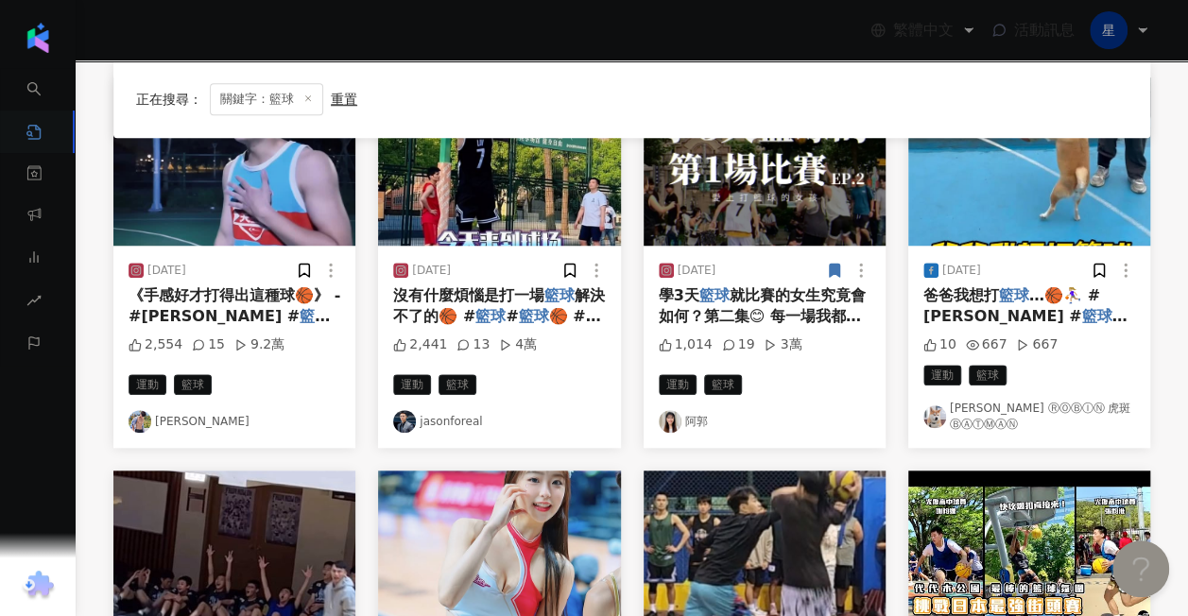
scroll to position [789, 0]
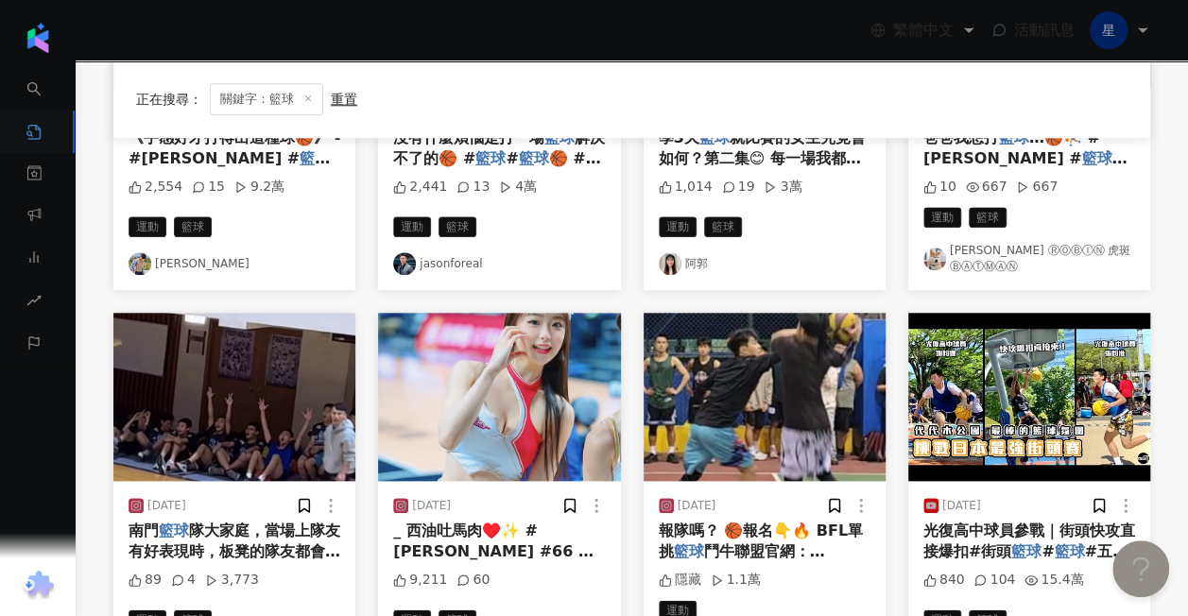
click at [995, 253] on link "柴柴 ⓇⓄⒷⒾⓃ 虎斑 ⒷⒶⓉⓂⒶⓃ" at bounding box center [1029, 259] width 212 height 32
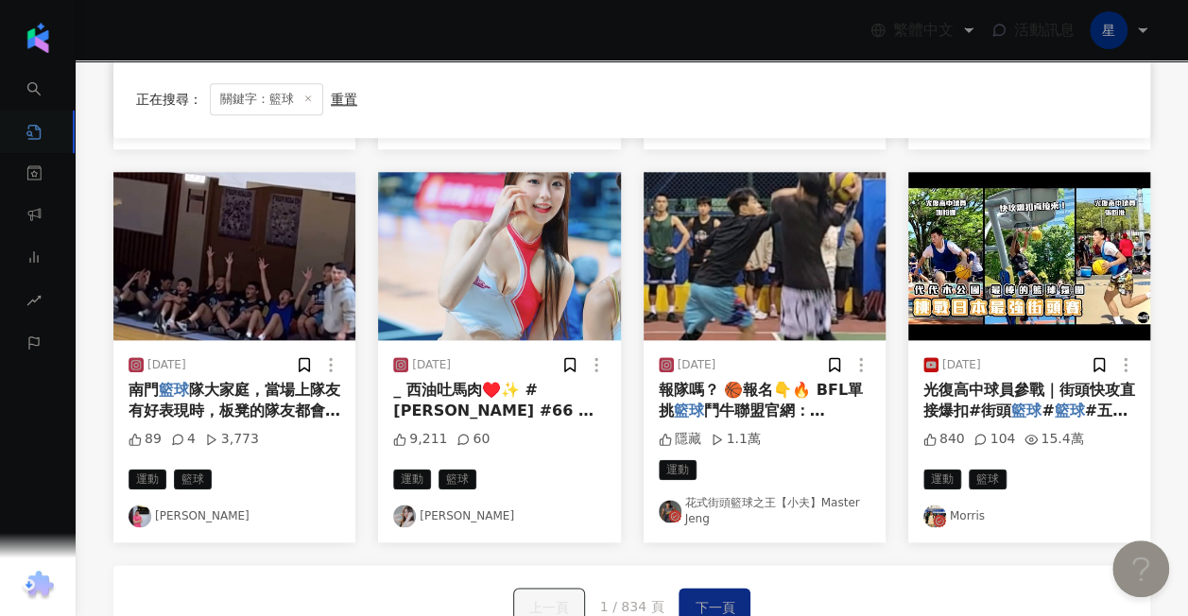
scroll to position [923, 0]
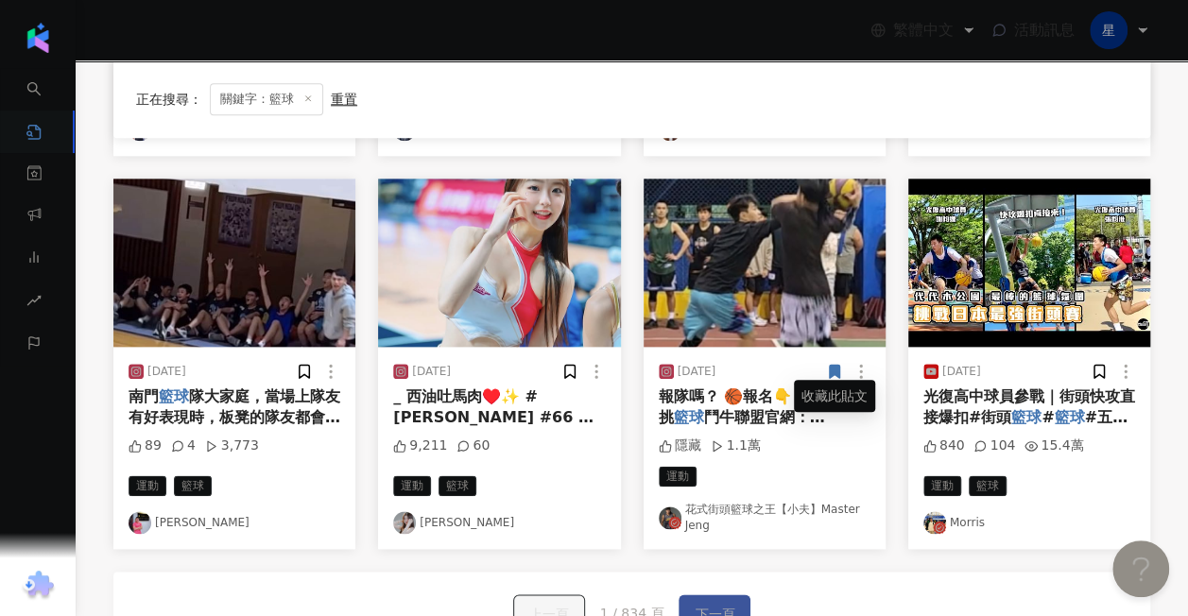
click at [686, 594] on button "下一頁" at bounding box center [715, 613] width 72 height 38
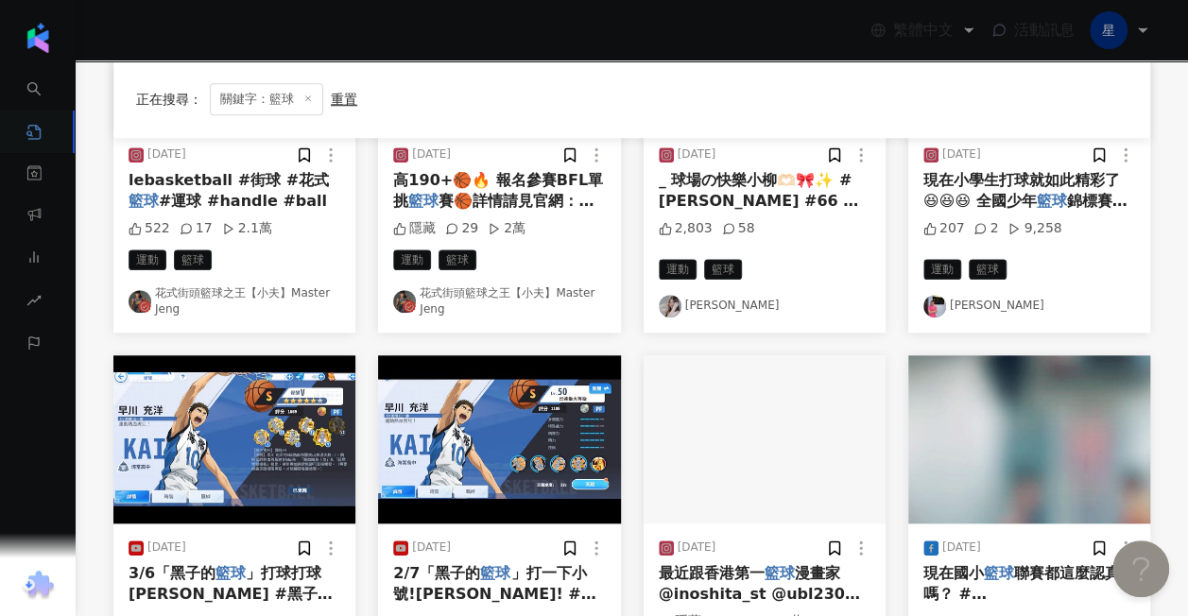
scroll to position [1225, 0]
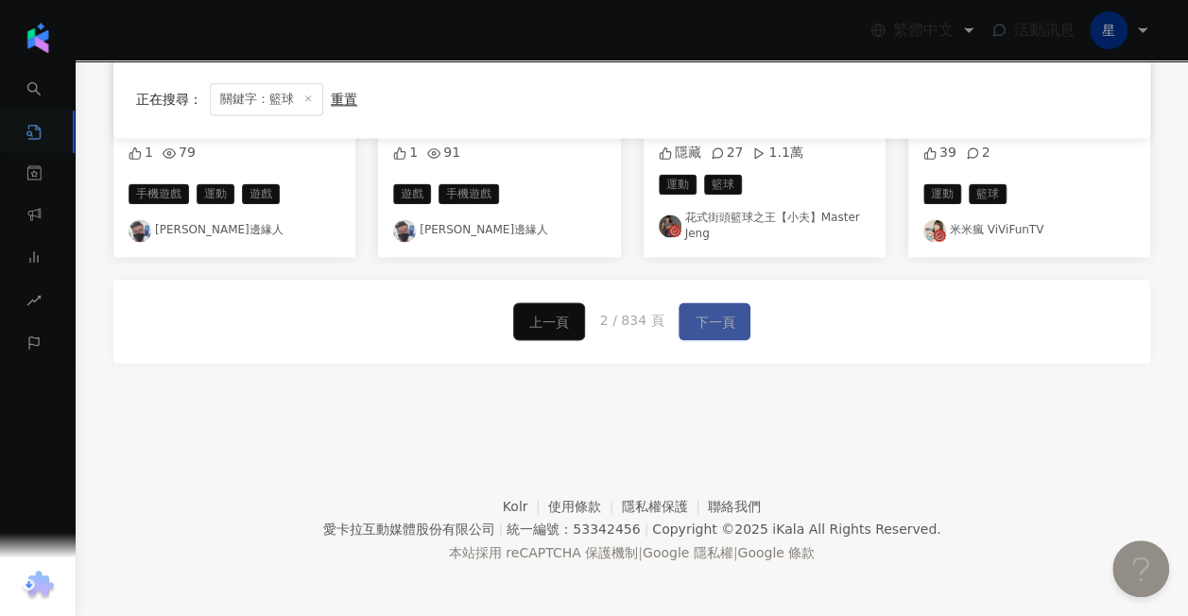
click at [697, 333] on button "下一頁" at bounding box center [715, 321] width 72 height 38
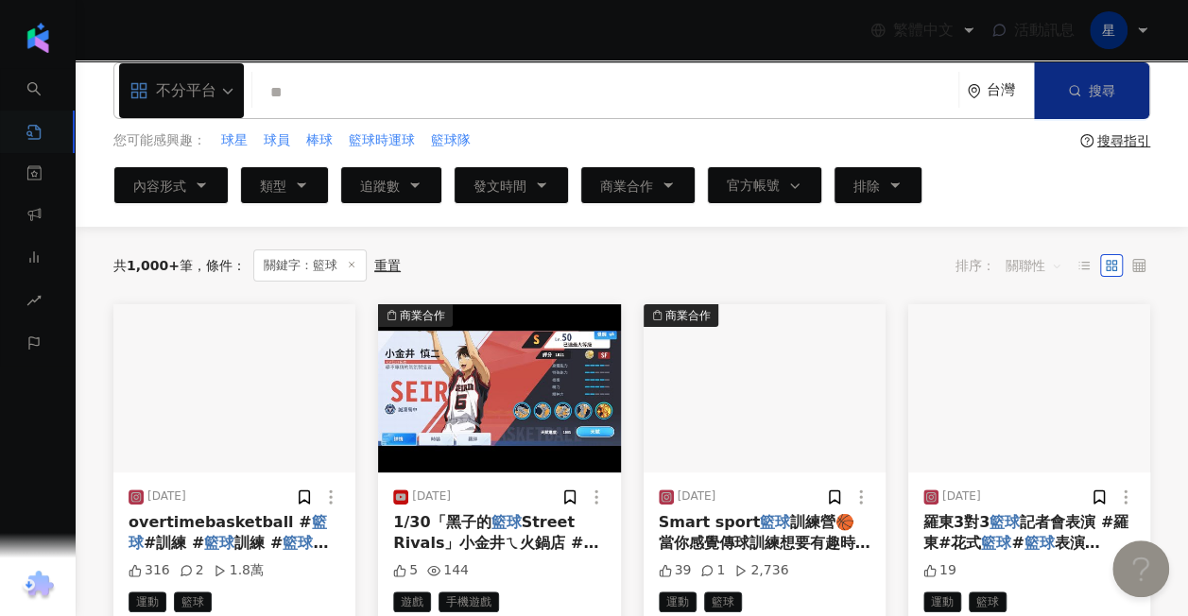
scroll to position [0, 0]
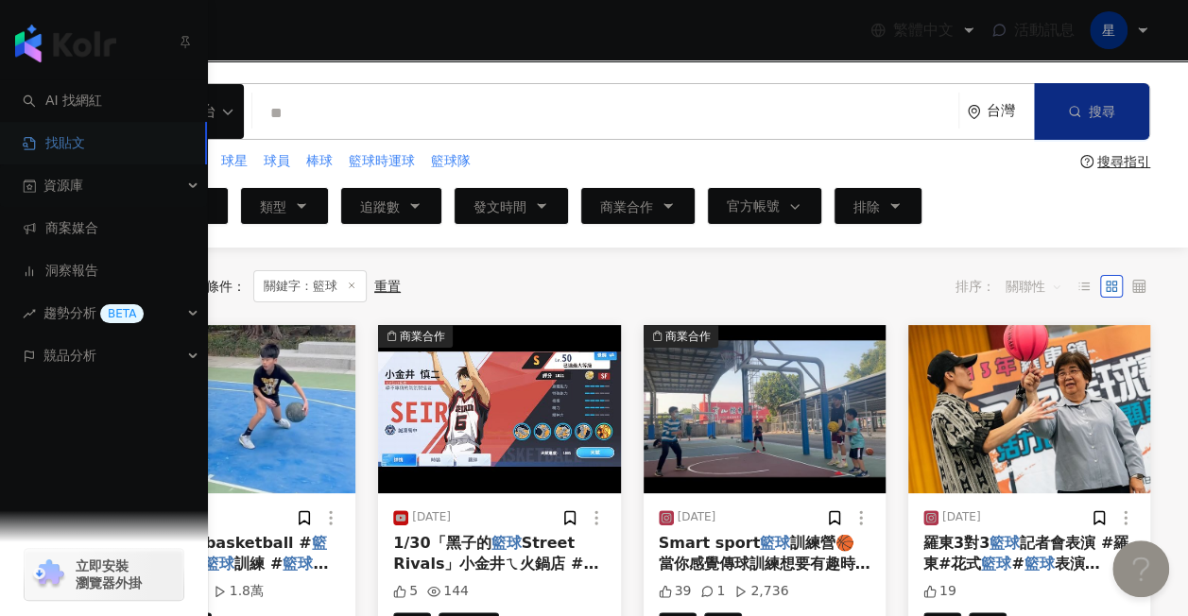
click at [56, 187] on span "資源庫" at bounding box center [63, 185] width 40 height 43
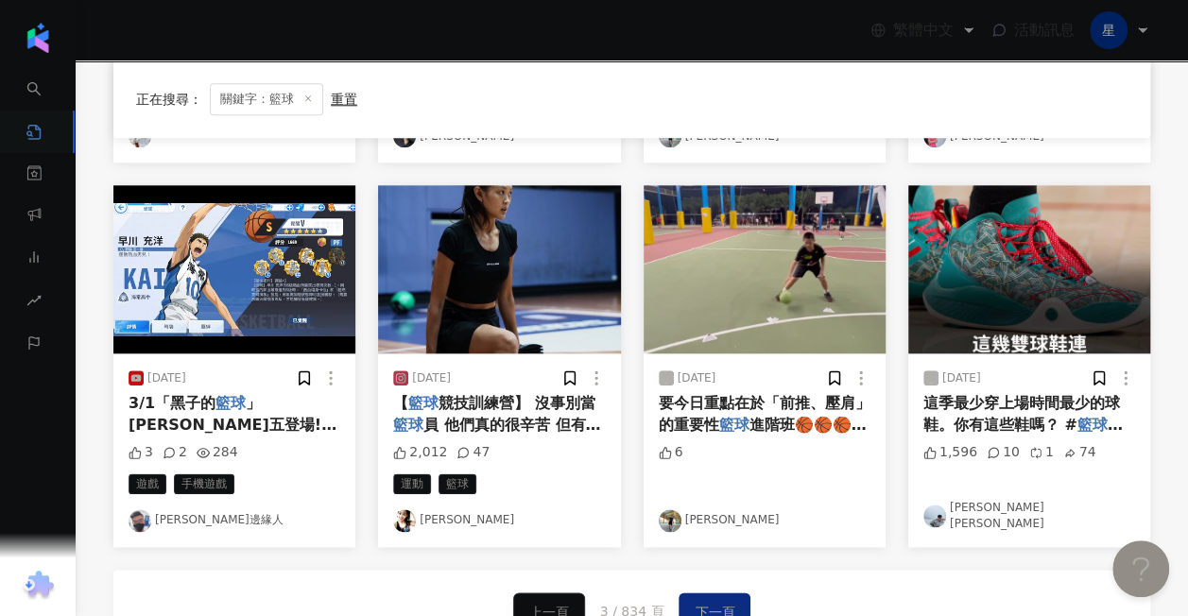
scroll to position [1040, 0]
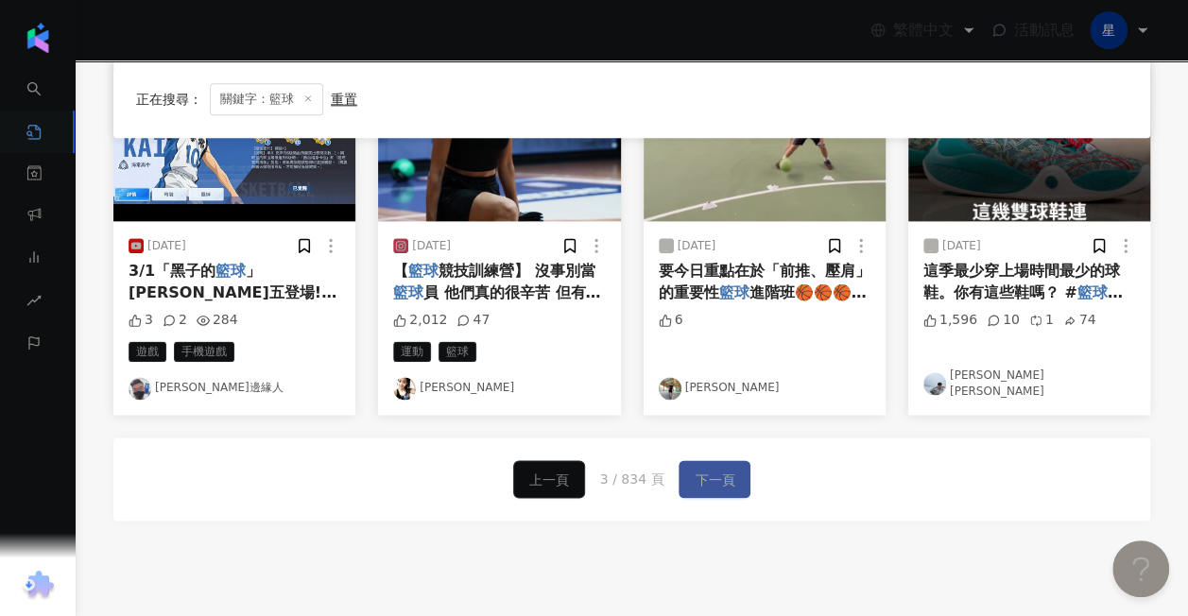
click at [733, 461] on button "下一頁" at bounding box center [715, 479] width 72 height 38
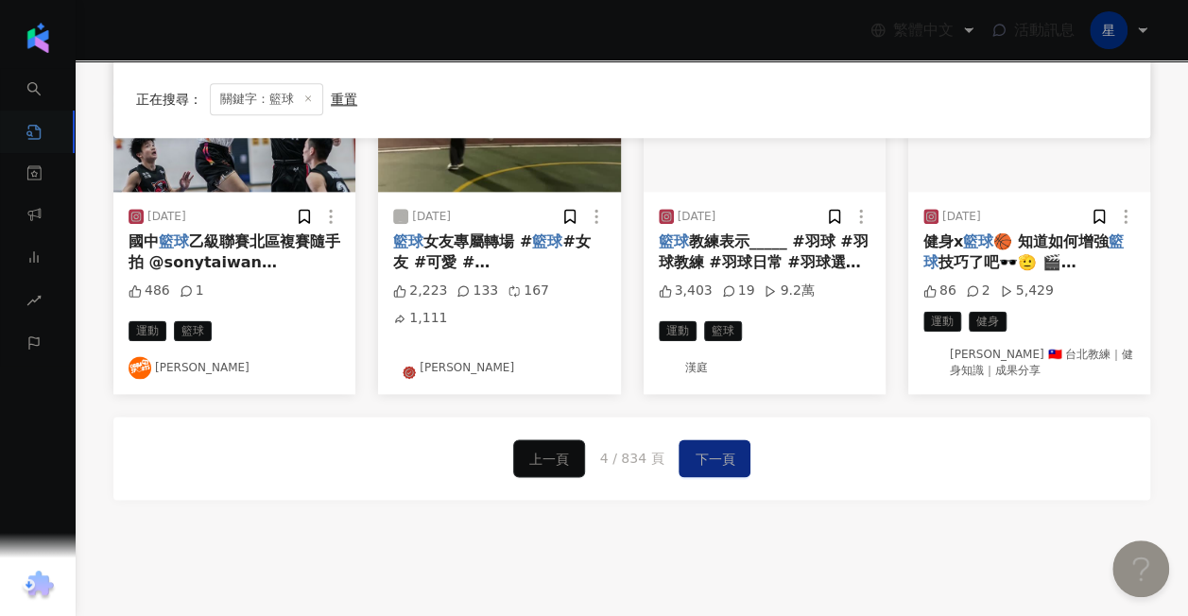
scroll to position [1215, 0]
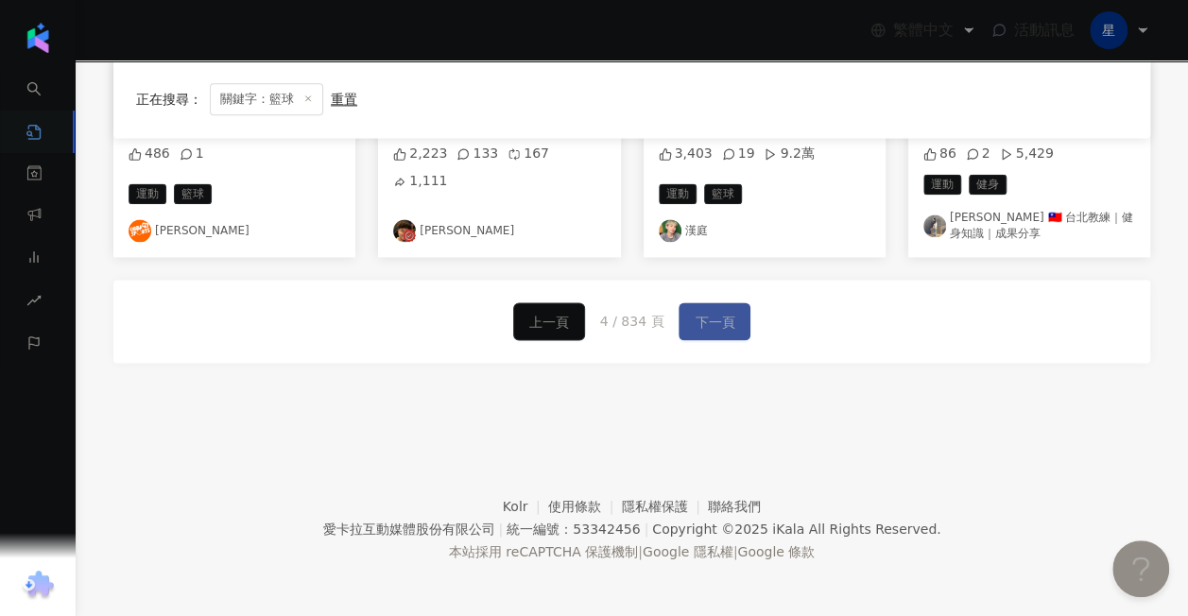
click at [739, 322] on button "下一頁" at bounding box center [715, 321] width 72 height 38
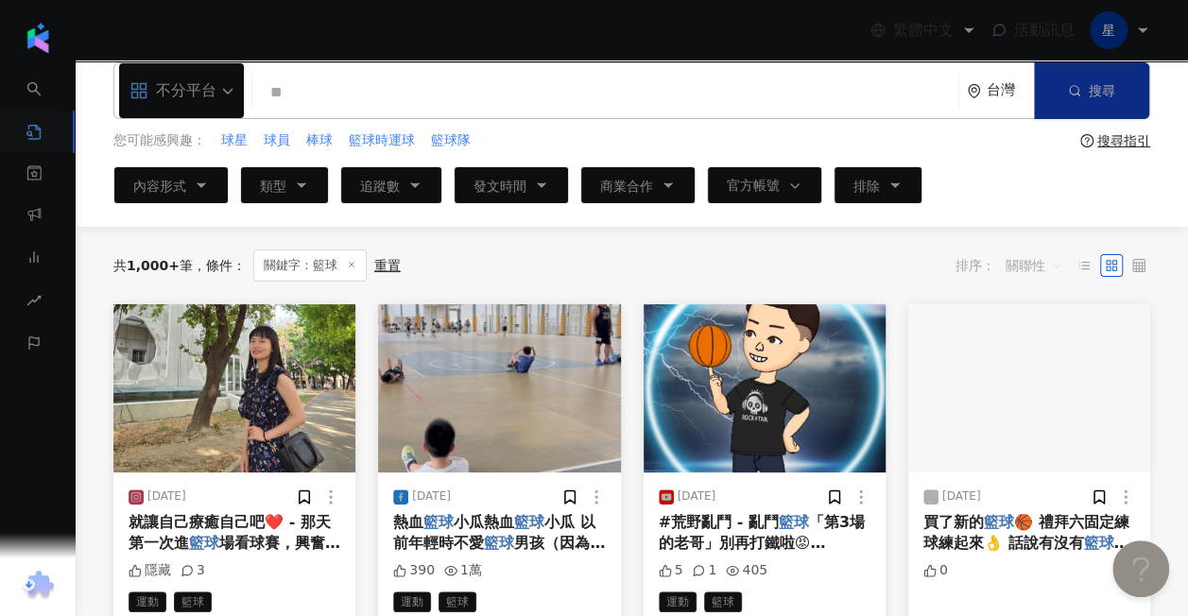
scroll to position [0, 0]
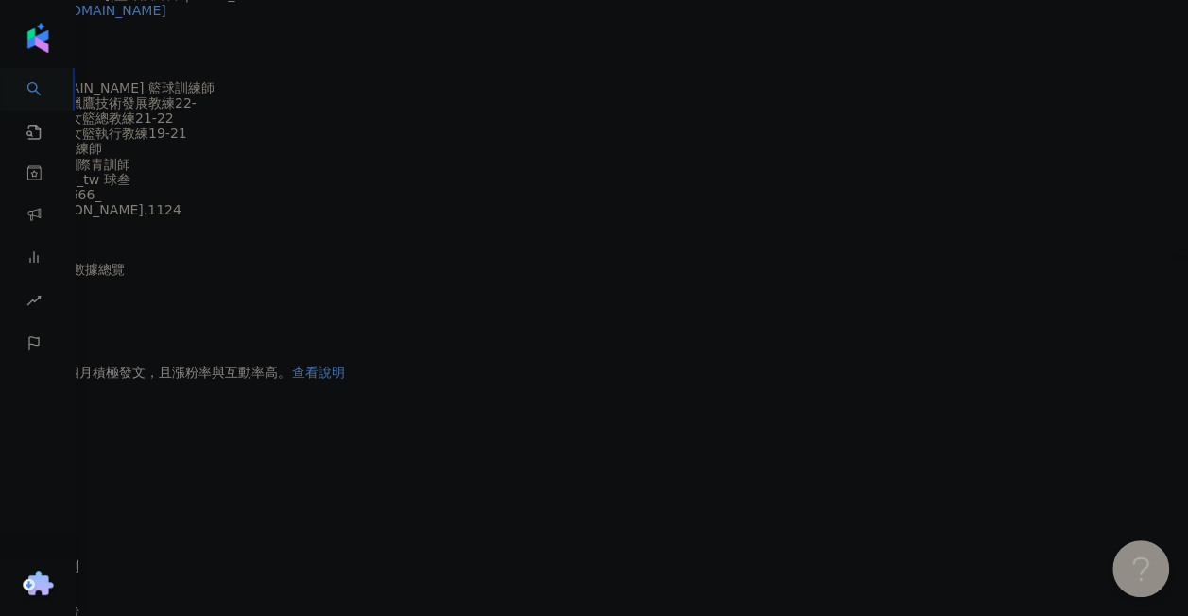
scroll to position [851, 0]
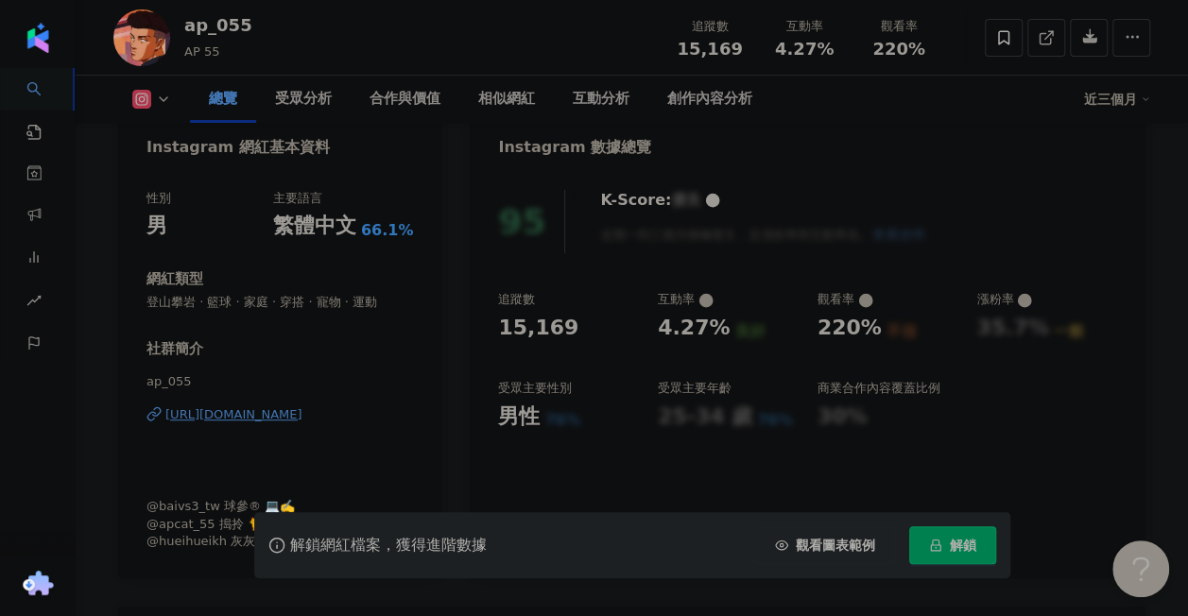
click at [302, 410] on div "https://www.instagram.com/ap_055/" at bounding box center [233, 414] width 137 height 17
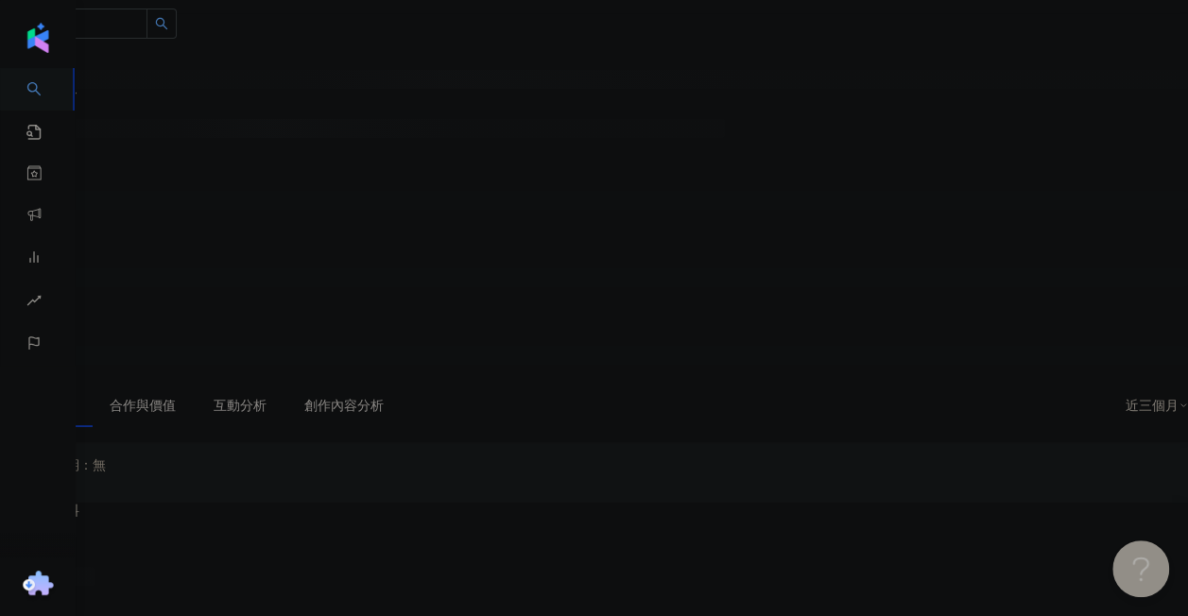
scroll to position [189, 0]
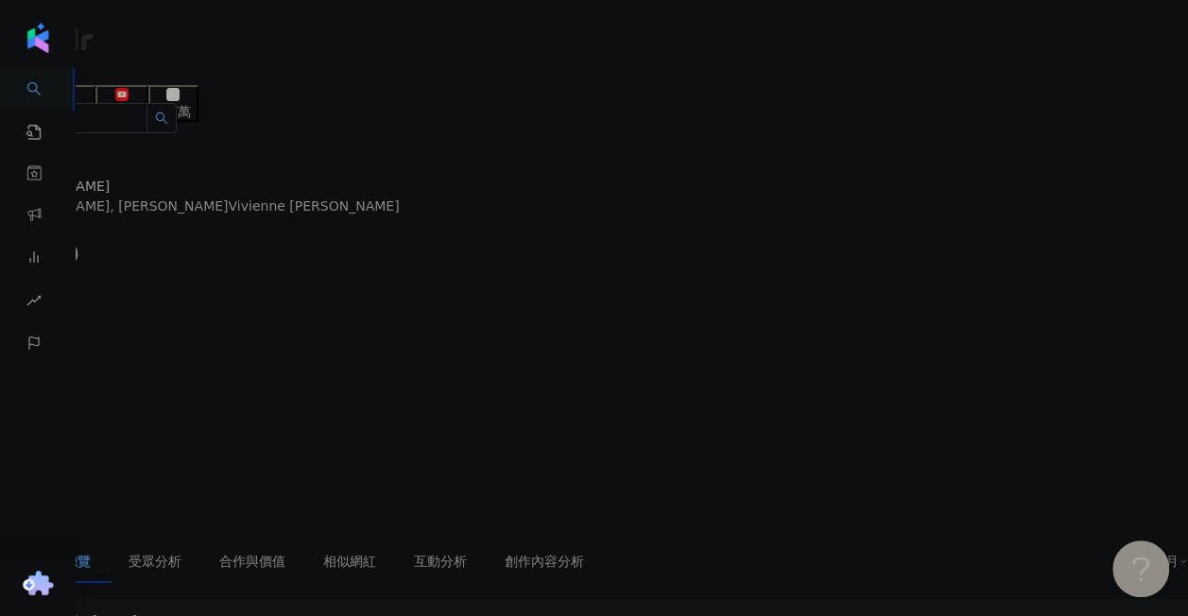
scroll to position [189, 0]
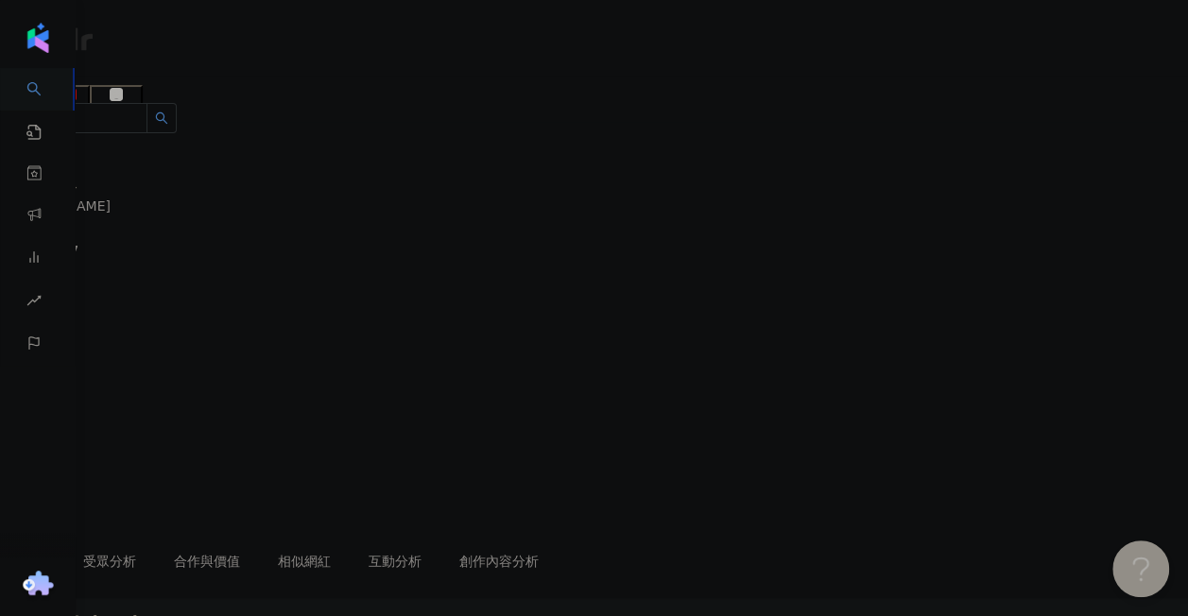
scroll to position [284, 0]
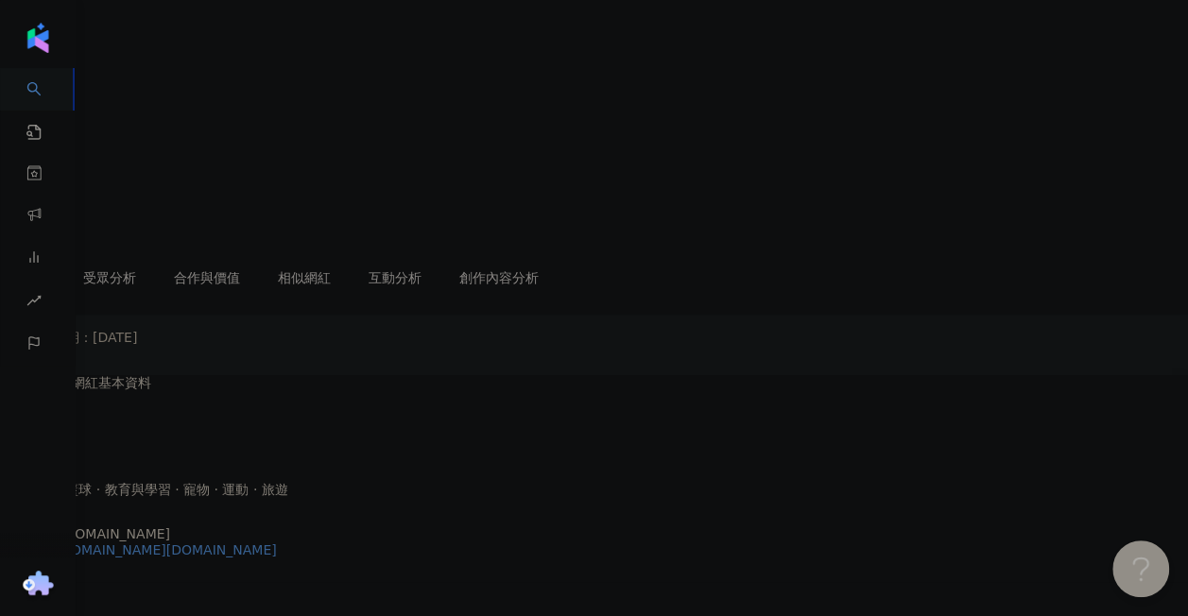
click at [277, 542] on div "https://www.instagram.com/aguo.style/" at bounding box center [148, 549] width 258 height 15
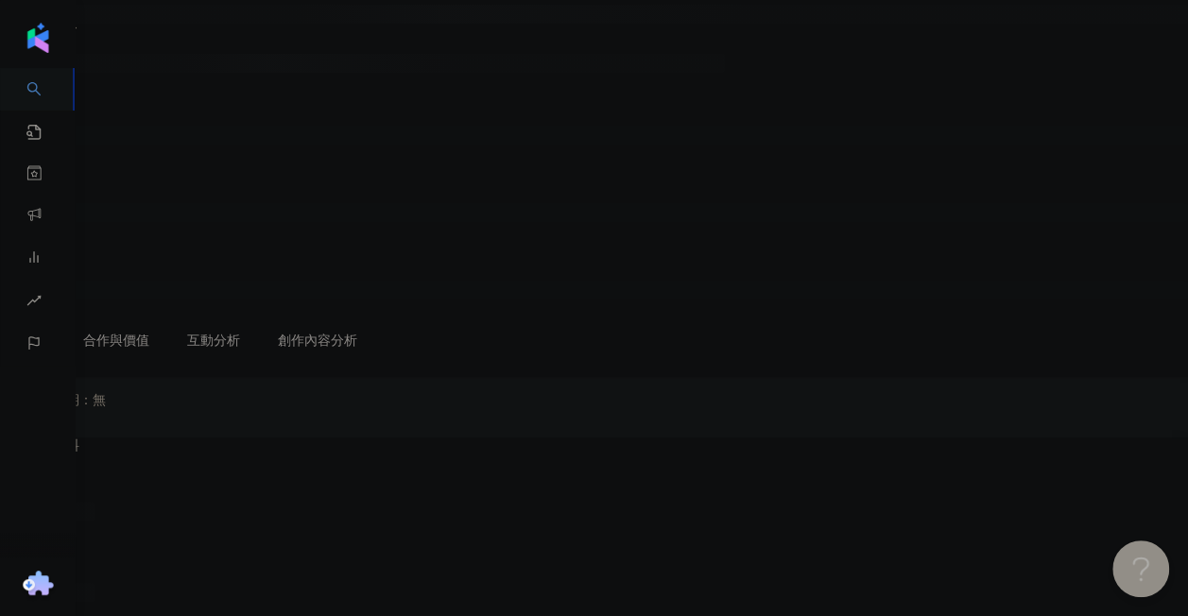
scroll to position [189, 0]
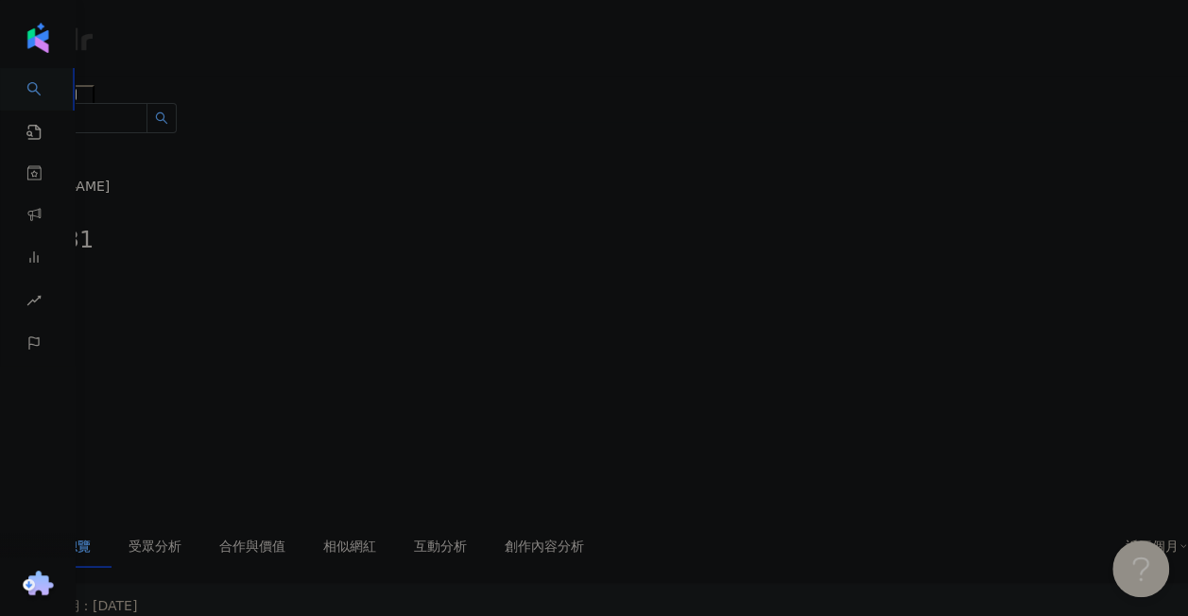
scroll to position [284, 0]
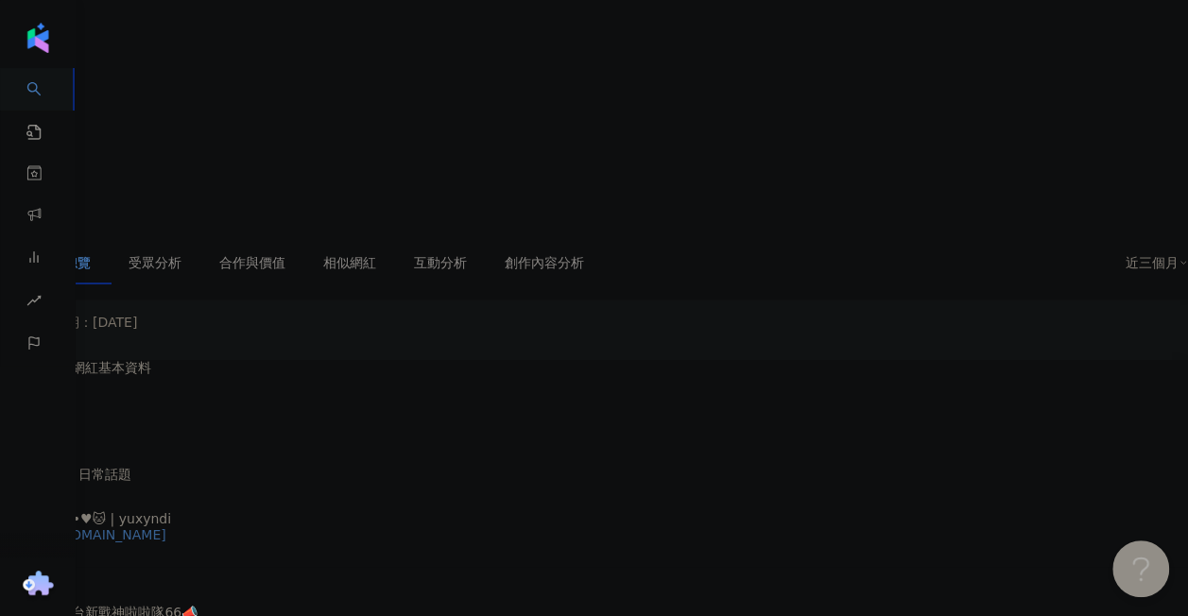
click at [166, 527] on div "https://www.instagram.com/yuxyndi/" at bounding box center [92, 534] width 147 height 15
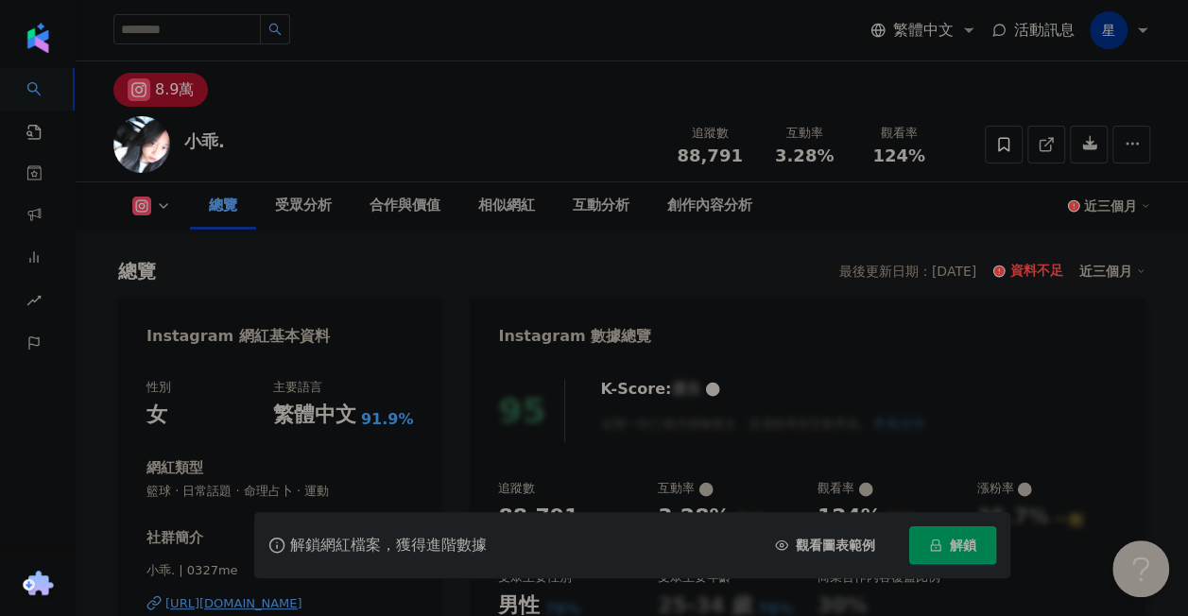
click at [302, 595] on div "https://www.instagram.com/0327me/" at bounding box center [233, 603] width 137 height 17
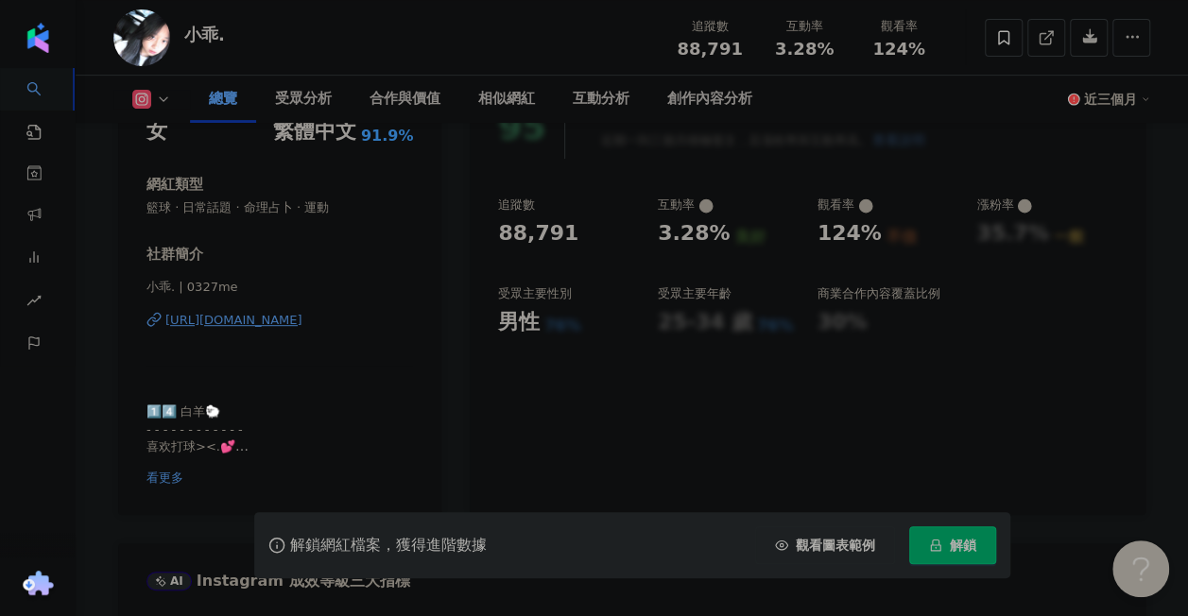
click at [517, 397] on div "95 K-Score : 優良 近期一到三個月積極發文，且漲粉率與互動率高。 查看說明 追蹤數 88,791 互動率 3.28% 良好 觀看率 124% 不佳…" at bounding box center [808, 296] width 676 height 438
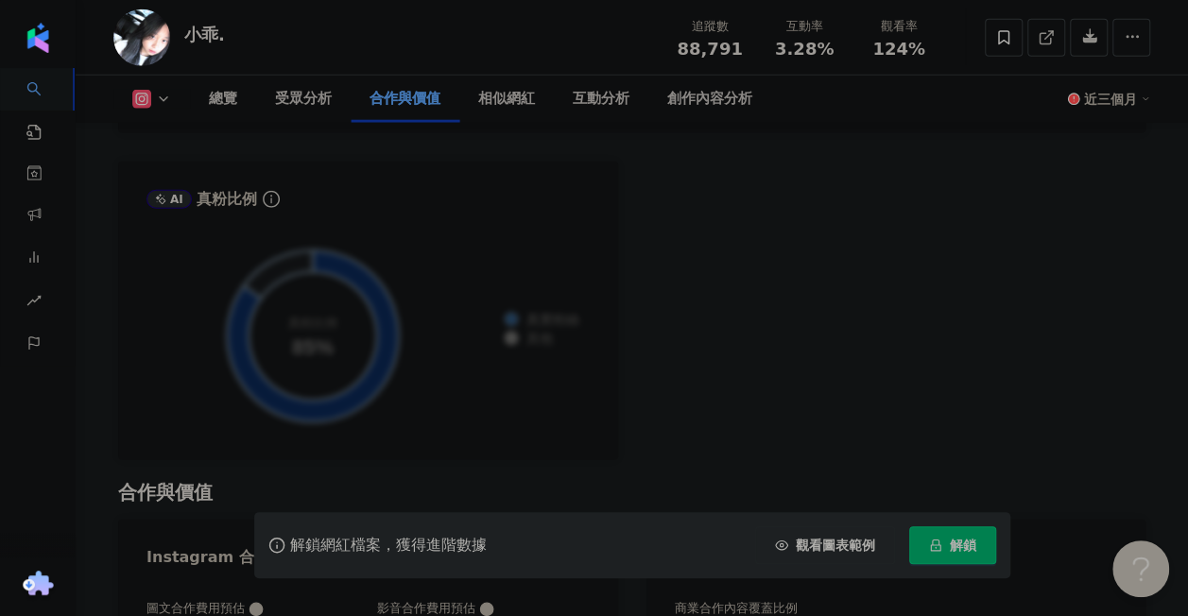
scroll to position [2268, 0]
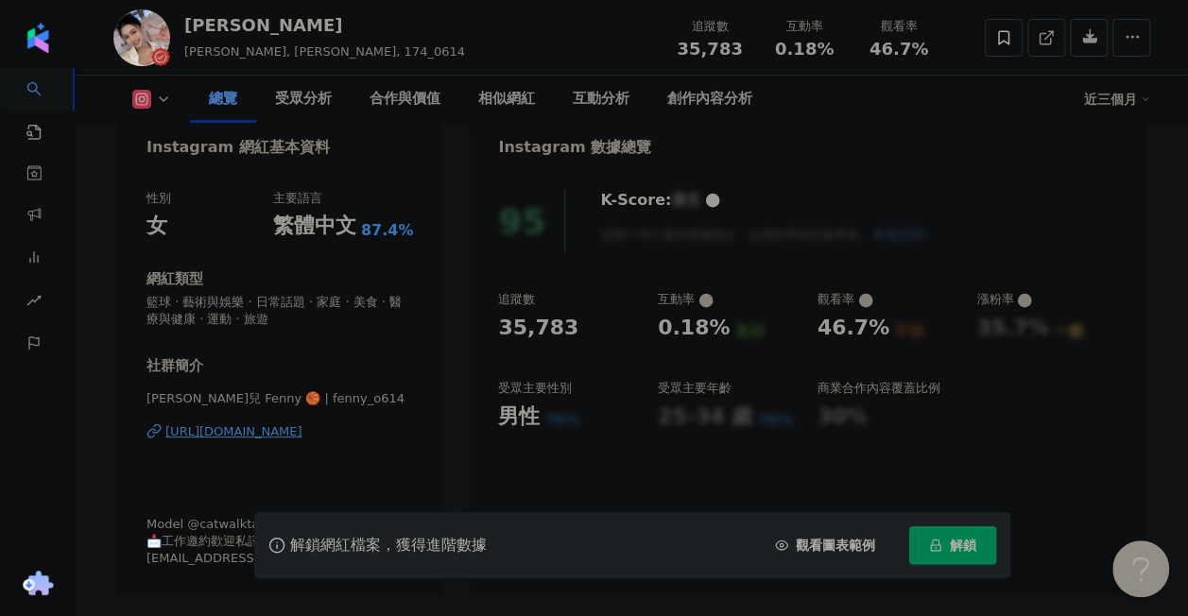
click at [302, 437] on div "https://www.instagram.com/fenny_o614/" at bounding box center [233, 431] width 137 height 17
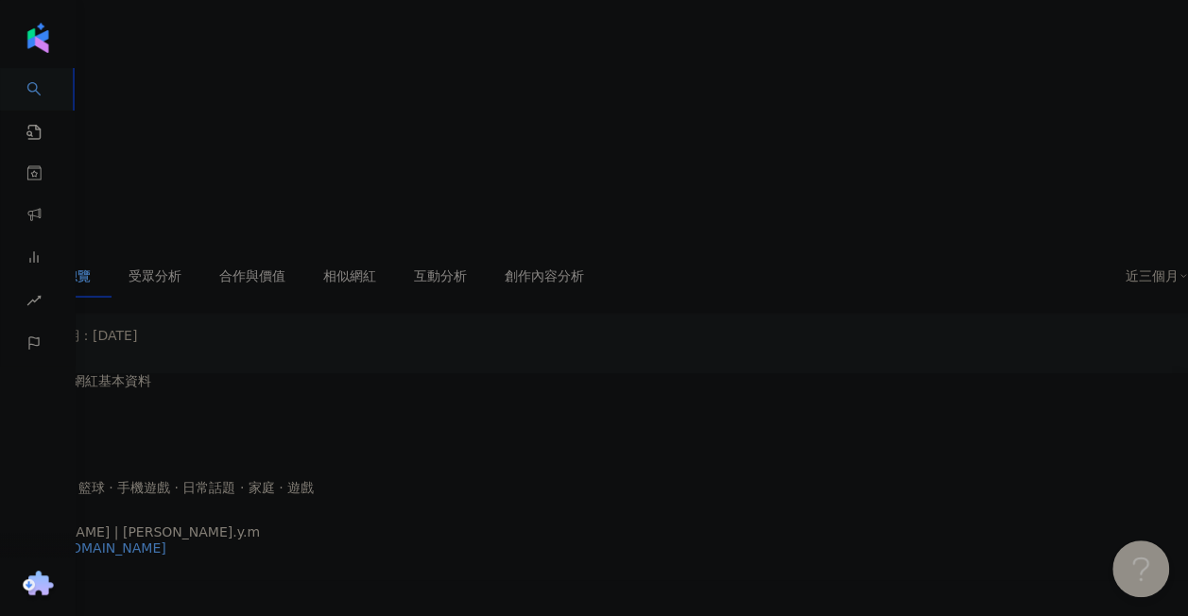
click at [166, 541] on div "https://www.instagram.com/huang.y.m/" at bounding box center [92, 548] width 147 height 15
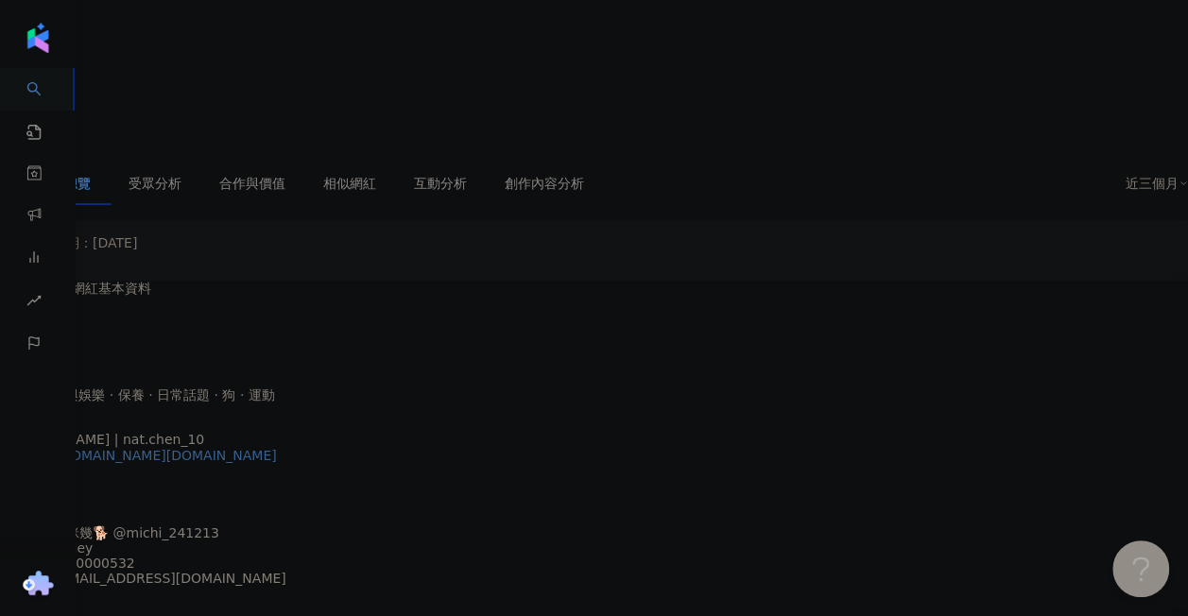
click at [277, 448] on div "[URL][DOMAIN_NAME][DOMAIN_NAME]" at bounding box center [148, 455] width 258 height 15
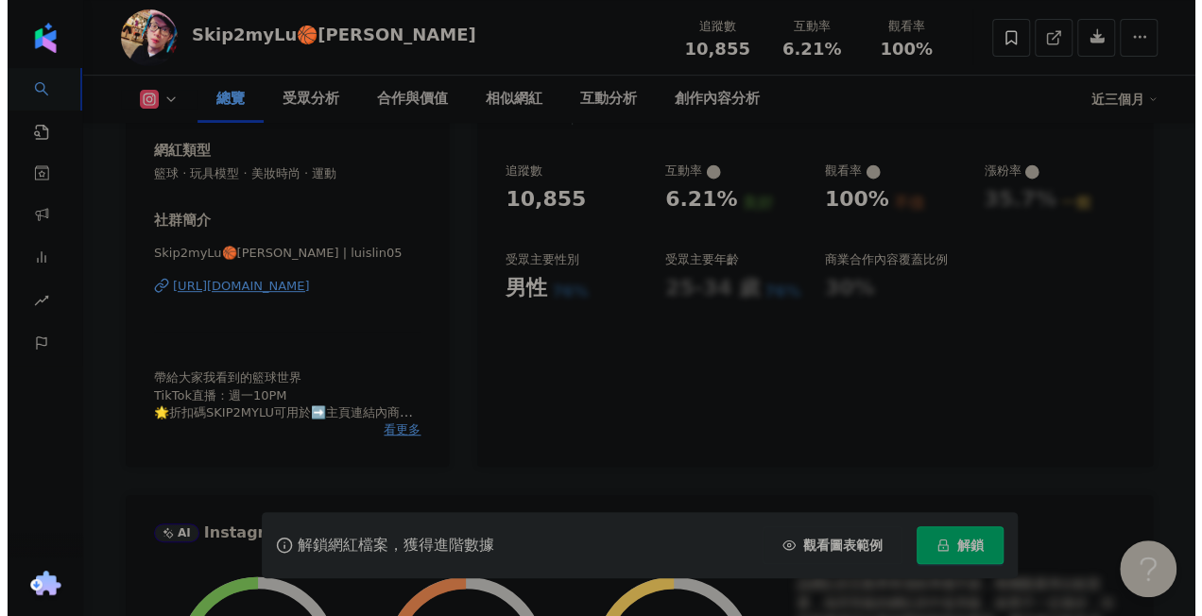
scroll to position [473, 0]
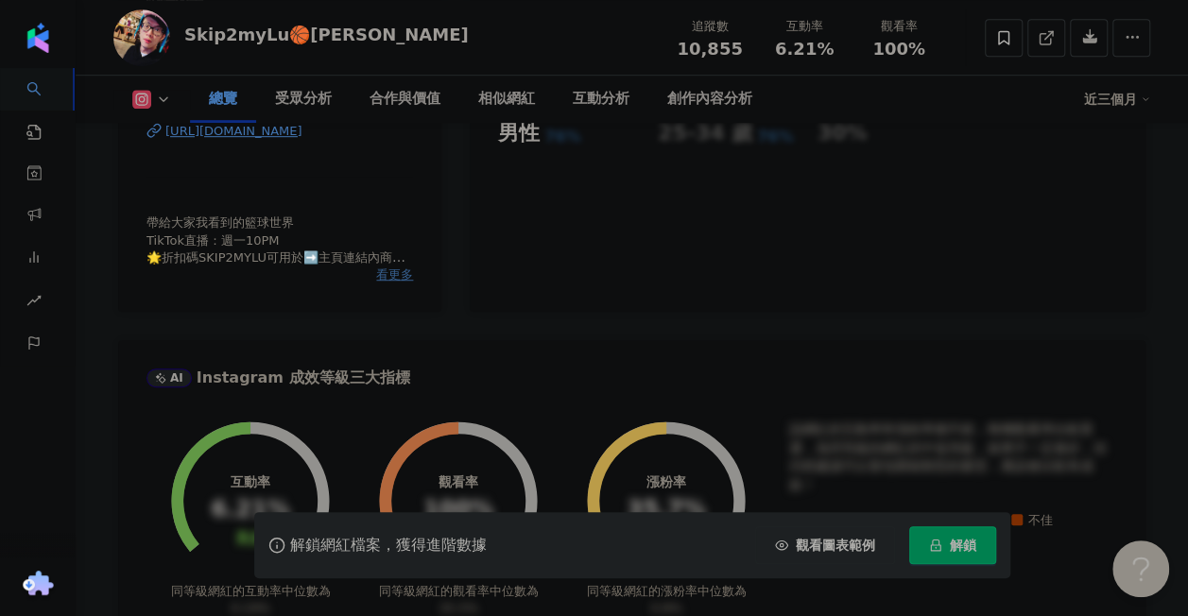
click at [386, 274] on span "看更多" at bounding box center [394, 274] width 37 height 17
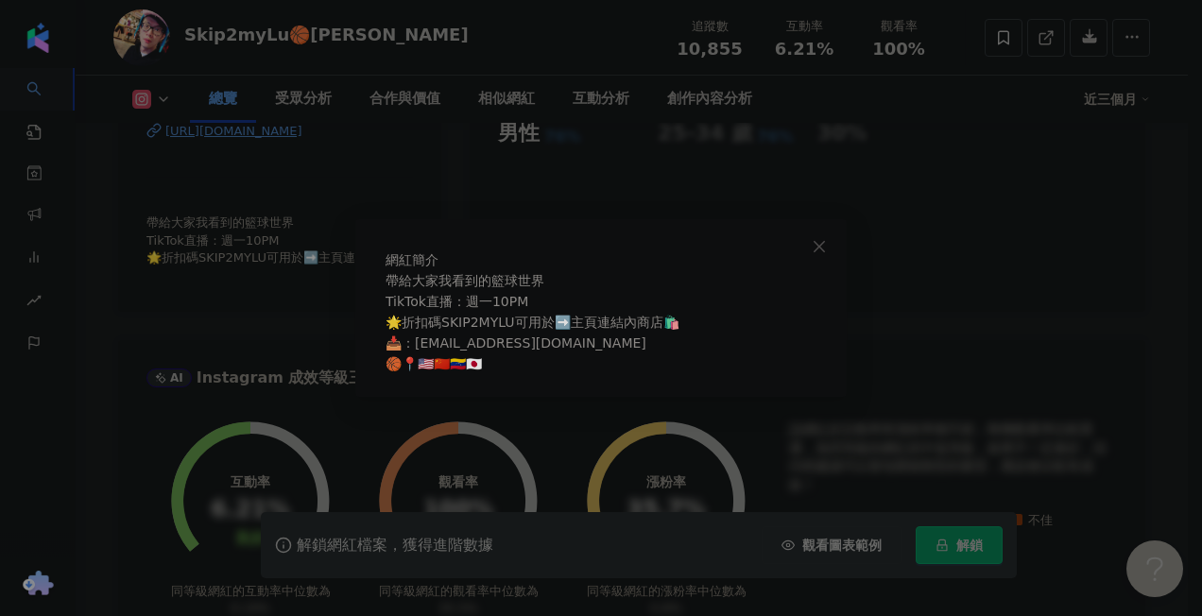
click at [248, 357] on div "網紅簡介 帶給大家我看到的籃球世界 TikTok直播：週一10PM 🌟折扣碼SKIP2MYLU可用於➡️主頁連結內商店🛍️ 📥：[EMAIL_ADDRESS]…" at bounding box center [601, 308] width 1202 height 616
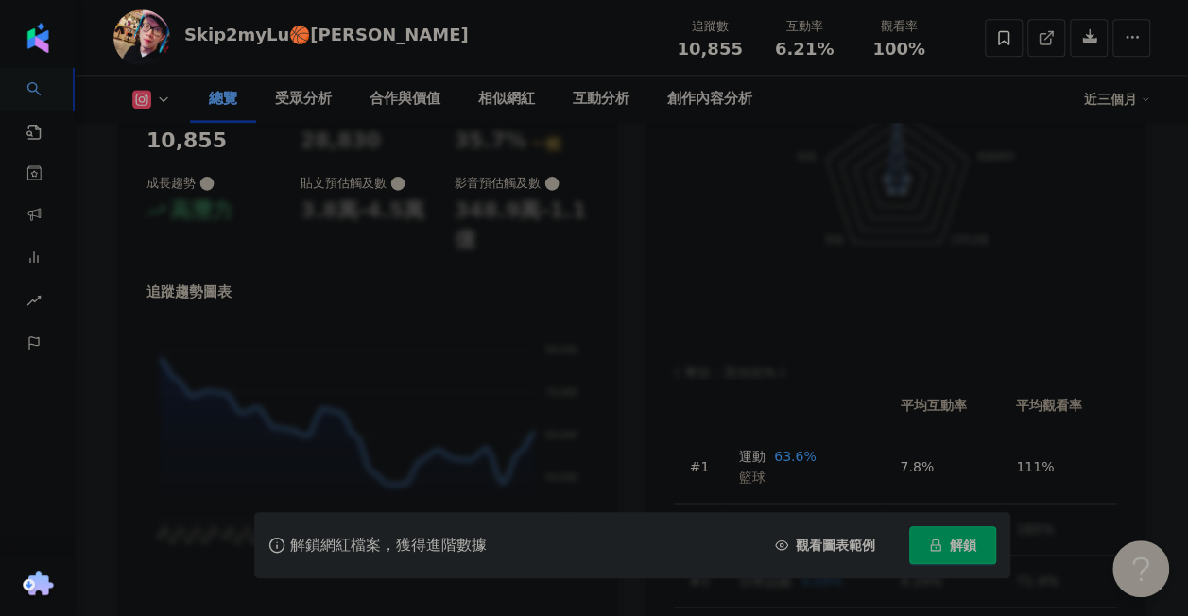
scroll to position [1229, 0]
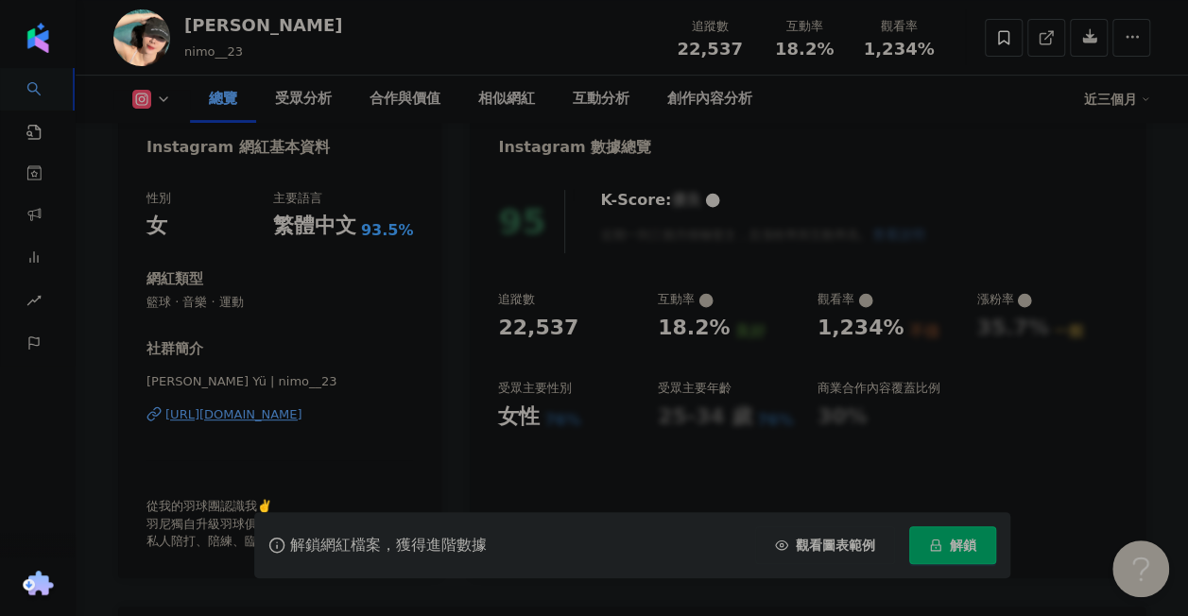
click at [302, 415] on div "[URL][DOMAIN_NAME]" at bounding box center [233, 414] width 137 height 17
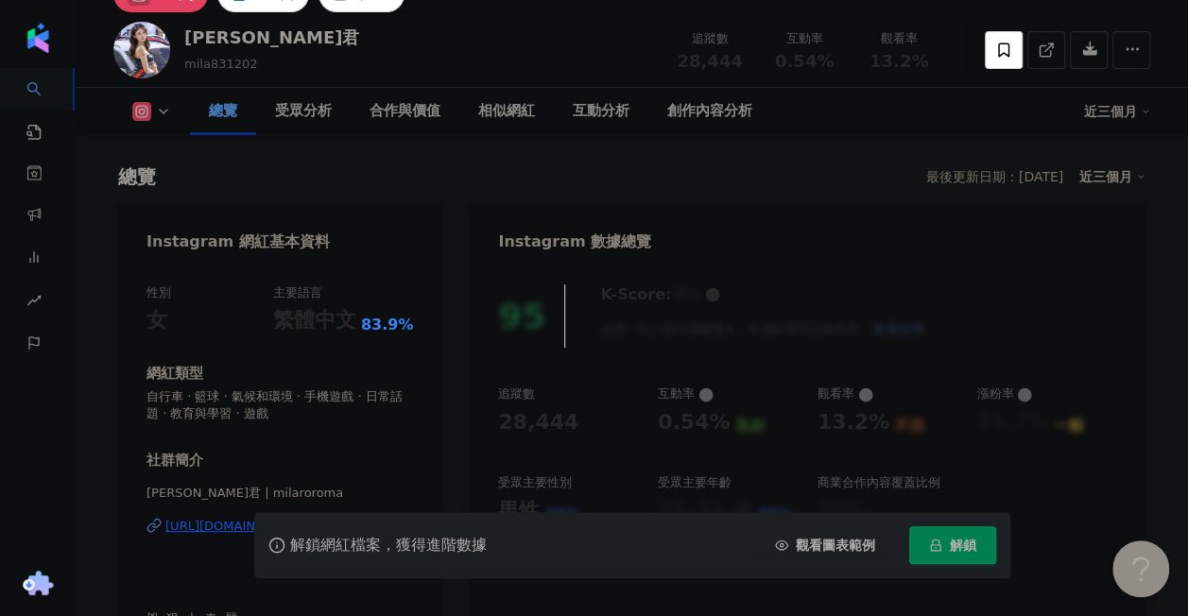
click at [302, 518] on div "https://www.instagram.com/milaroroma/" at bounding box center [233, 526] width 137 height 17
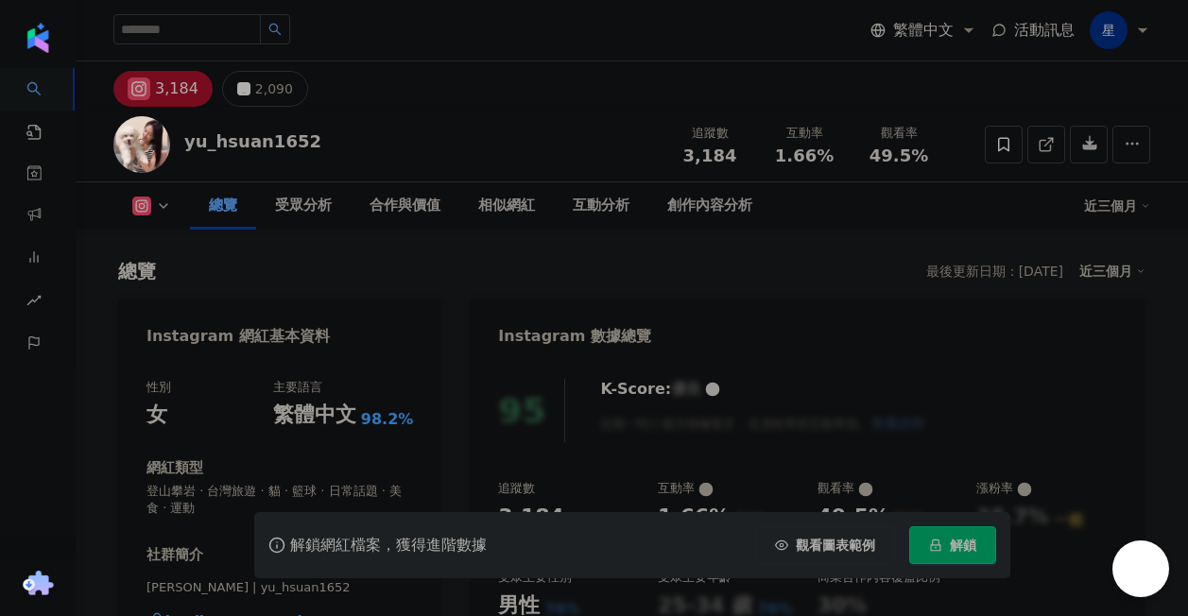
scroll to position [189, 0]
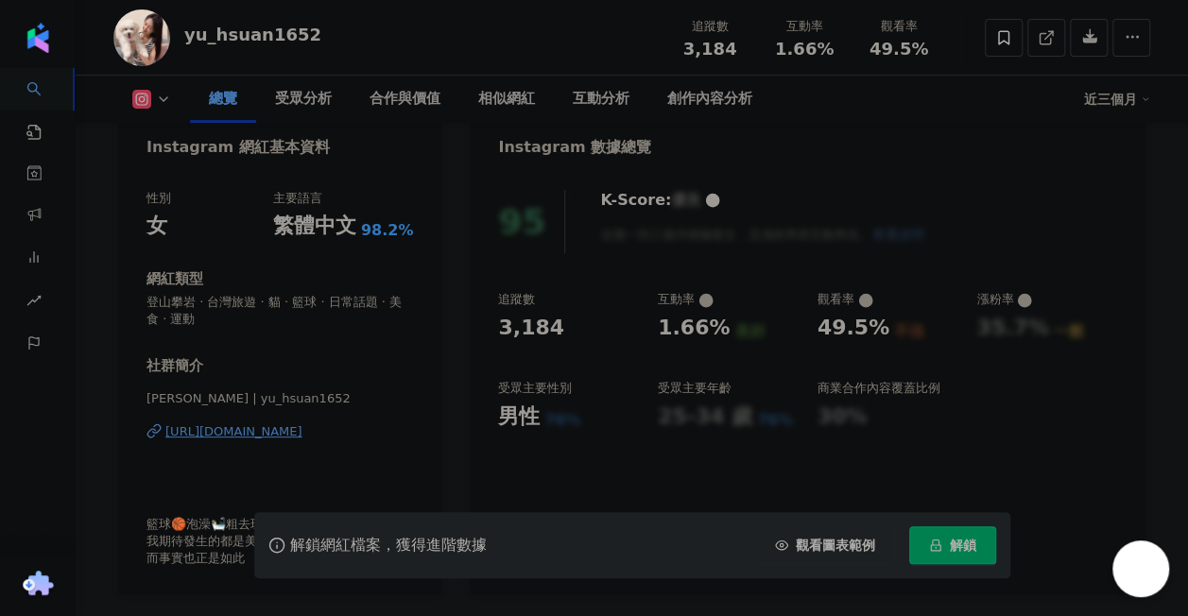
click at [349, 240] on div "性別 女 主要語言 繁體中文 98.2% 網紅類型 登山攀岩 · 台灣旅遊 · 貓 · 籃球 · 日常話題 · 美食 · 運動 社群簡介 郁暄 | yu_hs…" at bounding box center [279, 378] width 266 height 377
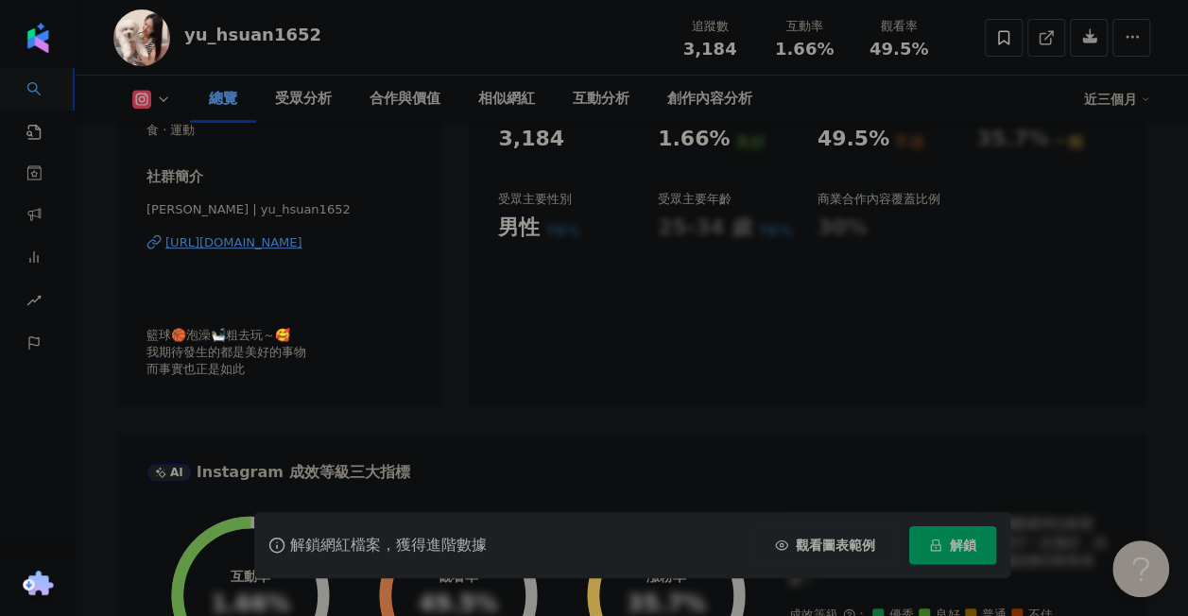
click at [302, 240] on div "https://www.instagram.com/yu_hsuan1652/" at bounding box center [233, 242] width 137 height 17
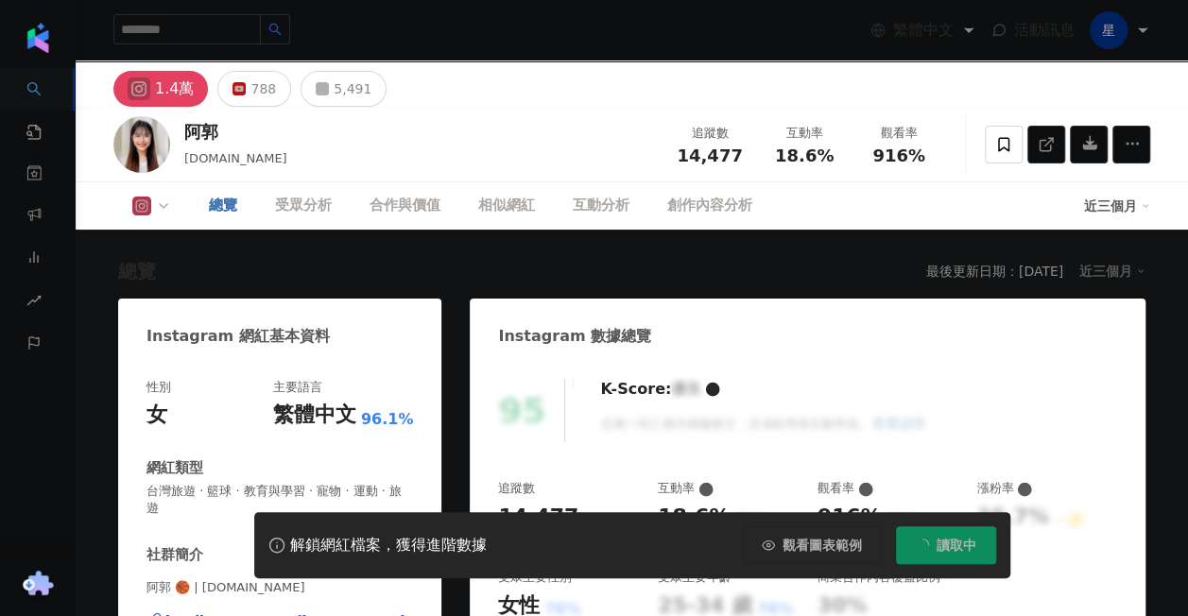
click at [302, 612] on div "https://www.instagram.com/aguo.style/" at bounding box center [284, 620] width 239 height 17
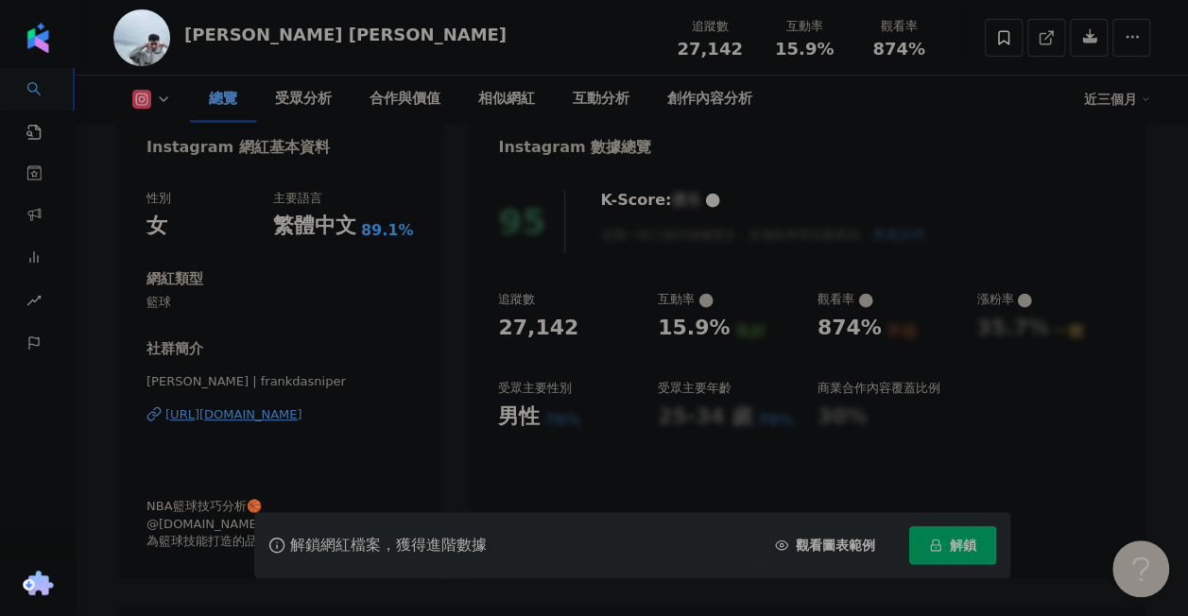
click at [302, 417] on div "[URL][DOMAIN_NAME]" at bounding box center [233, 414] width 137 height 17
